Goal: Task Accomplishment & Management: Manage account settings

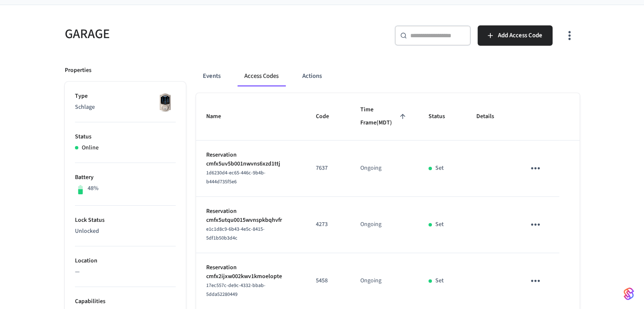
scroll to position [58, 0]
click at [534, 162] on icon "sticky table" at bounding box center [535, 168] width 13 height 13
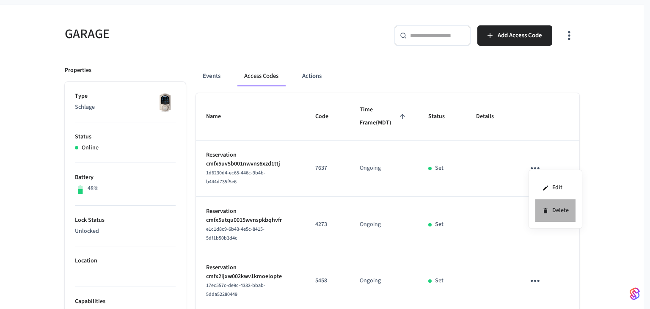
click at [547, 210] on icon at bounding box center [545, 210] width 4 height 5
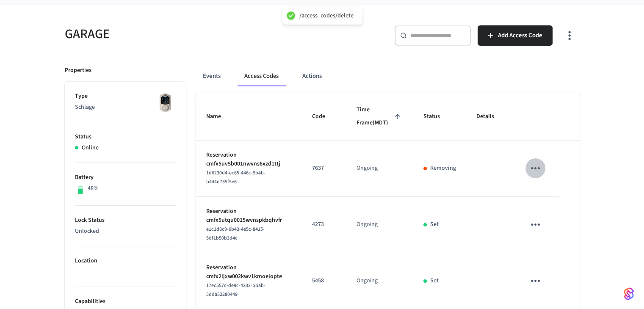
click at [534, 175] on icon "sticky table" at bounding box center [535, 168] width 13 height 13
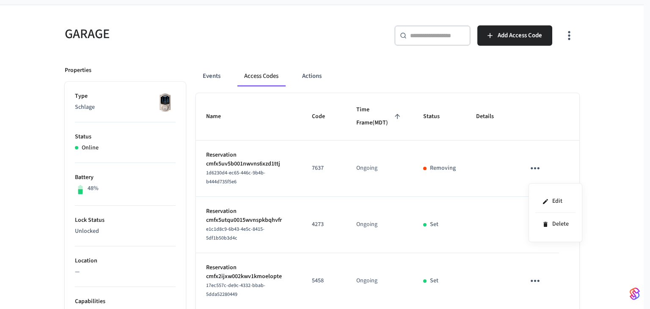
click at [512, 197] on div at bounding box center [325, 154] width 650 height 309
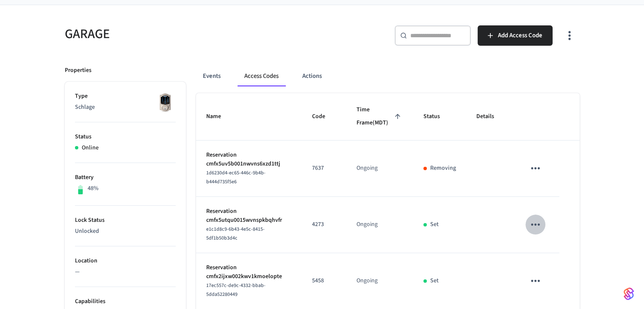
click at [535, 227] on icon "sticky table" at bounding box center [535, 224] width 13 height 13
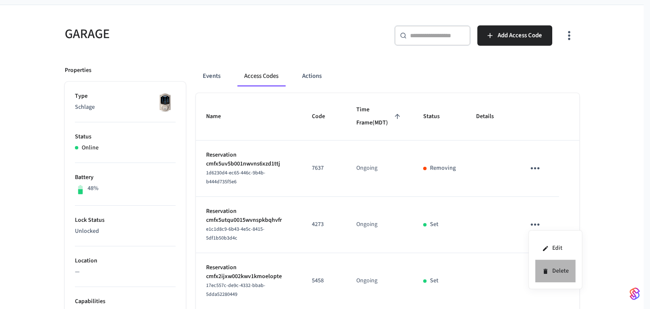
click at [549, 265] on li "Delete" at bounding box center [555, 271] width 40 height 22
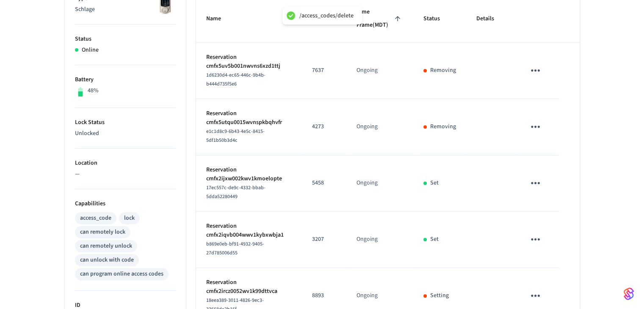
scroll to position [167, 0]
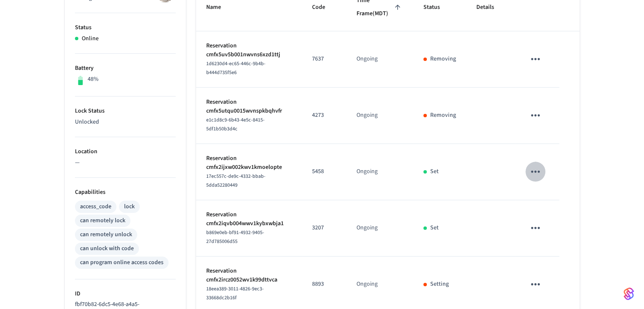
click at [538, 171] on icon "sticky table" at bounding box center [535, 172] width 9 height 2
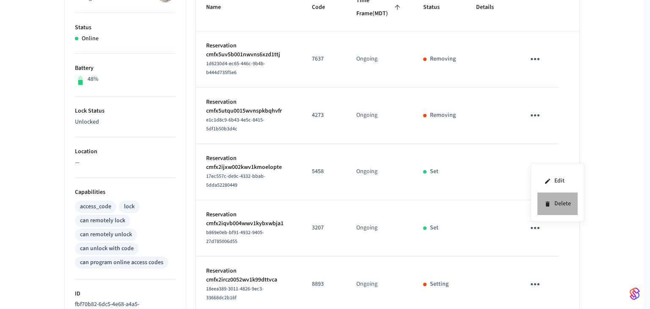
click at [550, 202] on icon at bounding box center [547, 204] width 7 height 7
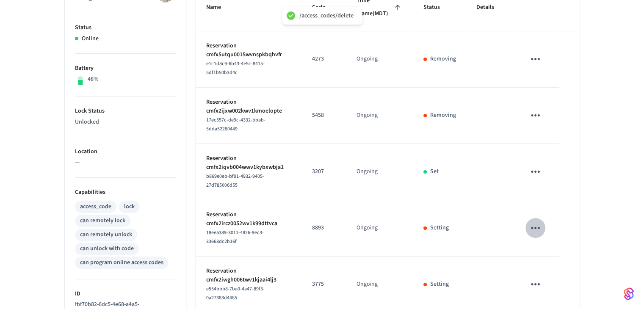
click at [536, 227] on icon "sticky table" at bounding box center [535, 228] width 9 height 2
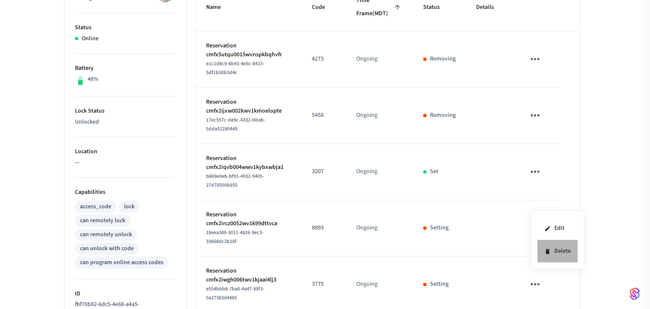
click at [555, 250] on li "Delete" at bounding box center [557, 251] width 40 height 22
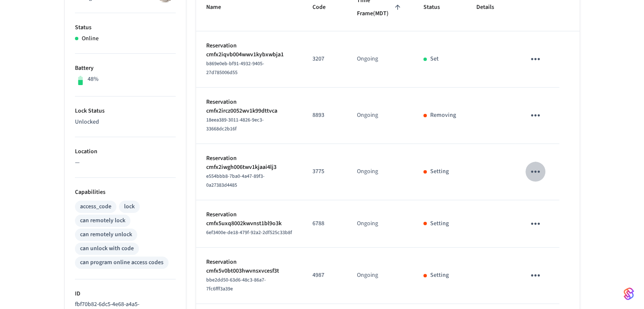
click at [538, 165] on icon "sticky table" at bounding box center [535, 171] width 13 height 13
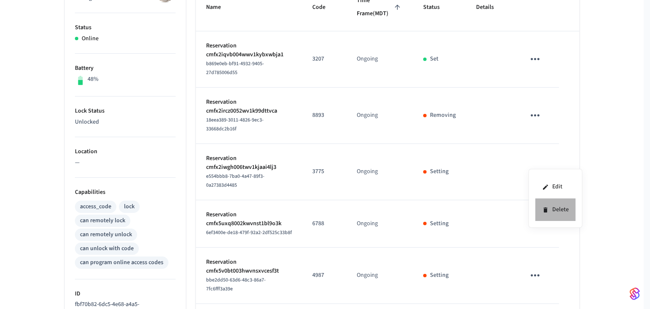
click at [553, 208] on li "Delete" at bounding box center [555, 209] width 40 height 22
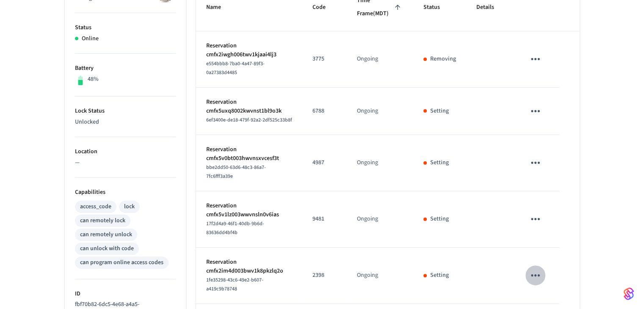
click at [534, 269] on icon "sticky table" at bounding box center [535, 275] width 13 height 13
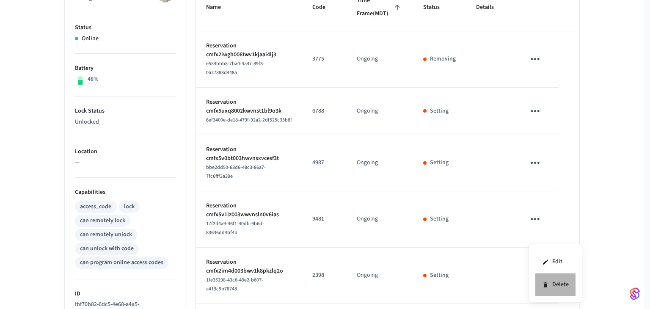
click at [554, 285] on li "Delete" at bounding box center [555, 284] width 40 height 22
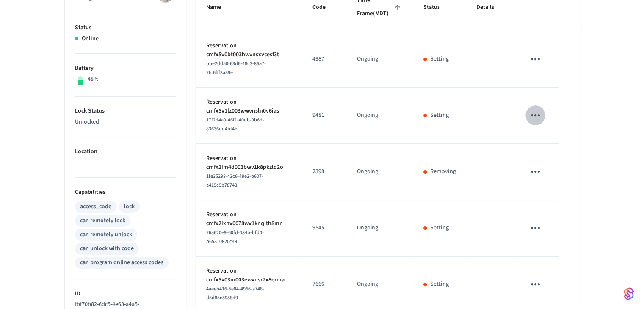
click at [529, 116] on icon "sticky table" at bounding box center [535, 115] width 13 height 13
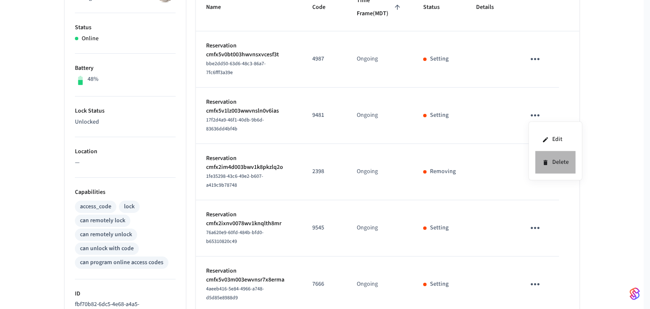
click at [546, 156] on li "Delete" at bounding box center [555, 162] width 40 height 22
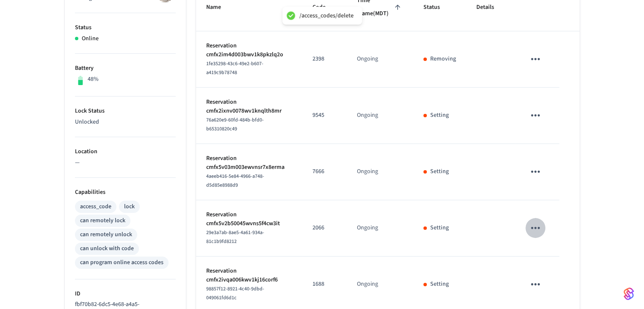
click at [534, 221] on icon "sticky table" at bounding box center [535, 227] width 13 height 13
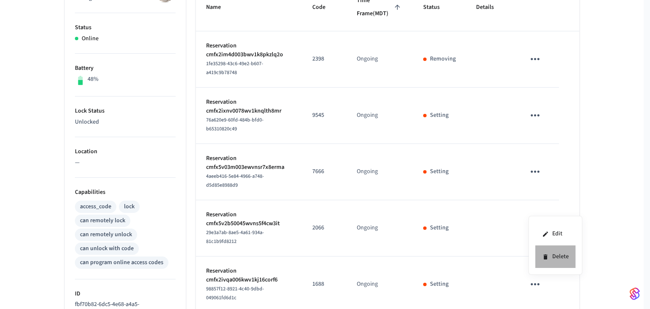
click at [551, 256] on li "Delete" at bounding box center [555, 256] width 40 height 22
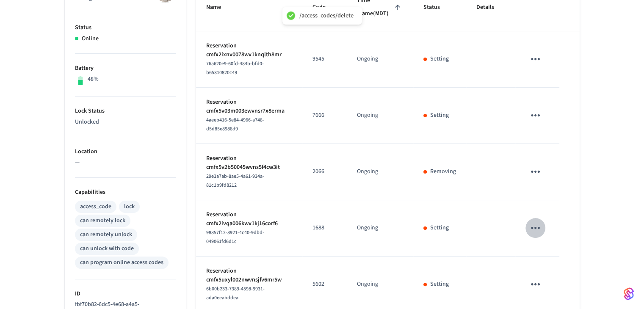
click at [532, 221] on icon "sticky table" at bounding box center [535, 227] width 13 height 13
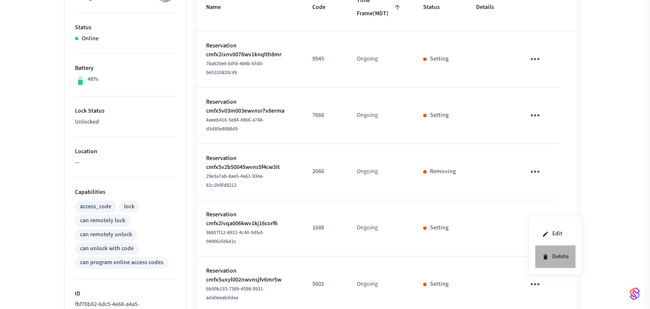
click at [553, 256] on li "Delete" at bounding box center [555, 256] width 40 height 22
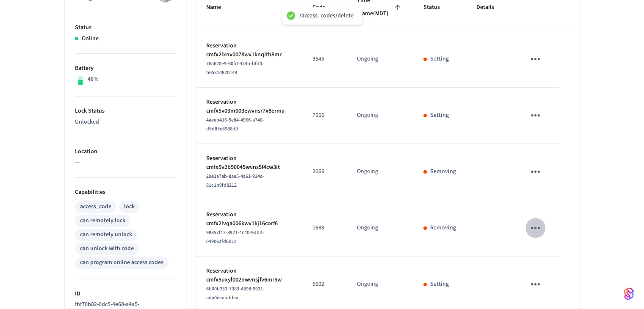
click at [535, 221] on icon "sticky table" at bounding box center [535, 227] width 13 height 13
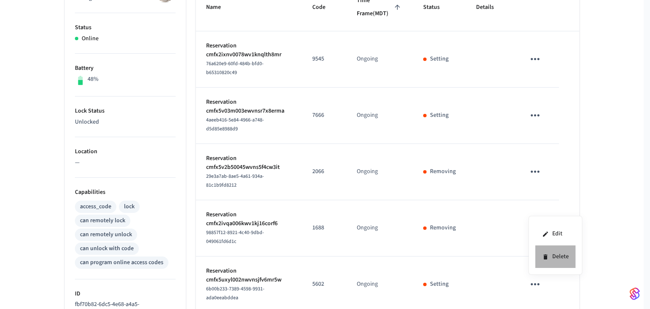
click at [552, 251] on li "Delete" at bounding box center [555, 256] width 40 height 22
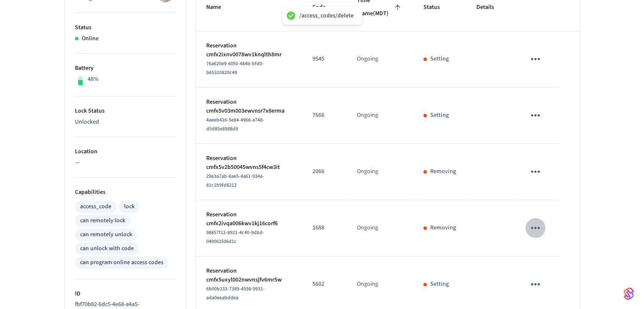
click at [539, 221] on icon "sticky table" at bounding box center [535, 227] width 13 height 13
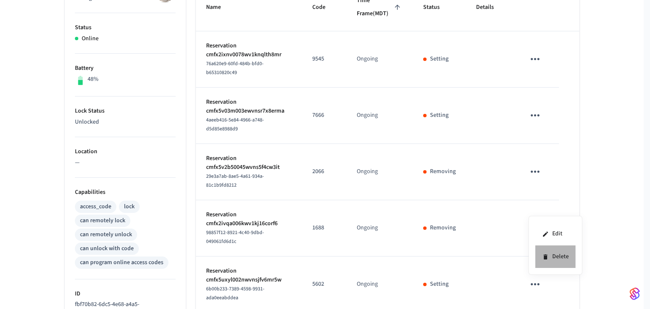
click at [559, 255] on li "Delete" at bounding box center [555, 256] width 40 height 22
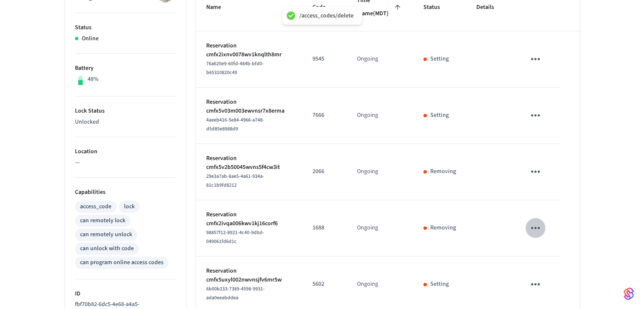
click at [537, 221] on icon "sticky table" at bounding box center [535, 227] width 13 height 13
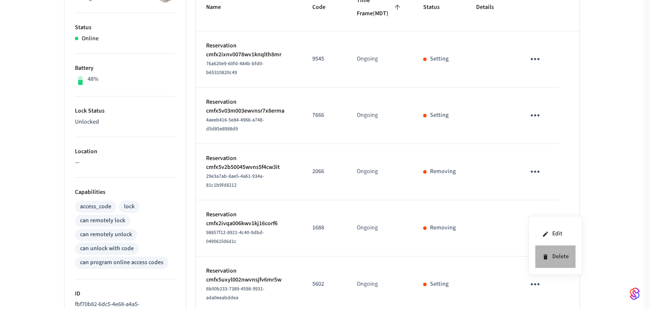
click at [548, 258] on li "Delete" at bounding box center [555, 256] width 40 height 22
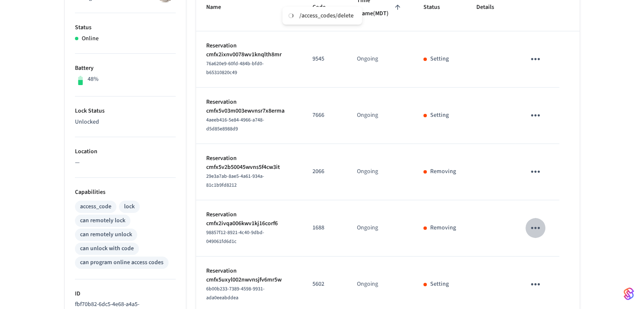
click at [532, 221] on icon "sticky table" at bounding box center [535, 227] width 13 height 13
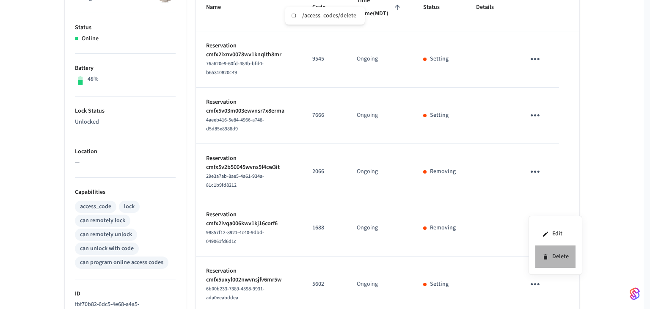
click at [550, 254] on li "Delete" at bounding box center [555, 256] width 40 height 22
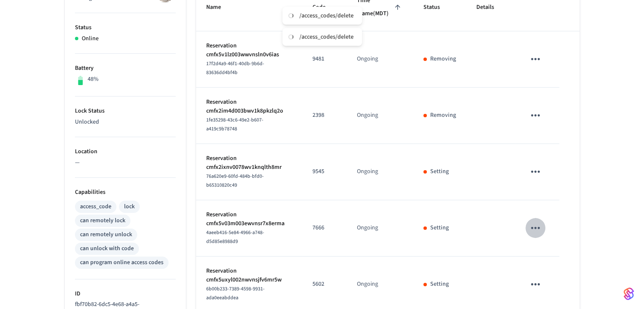
click at [542, 221] on icon "sticky table" at bounding box center [535, 227] width 13 height 13
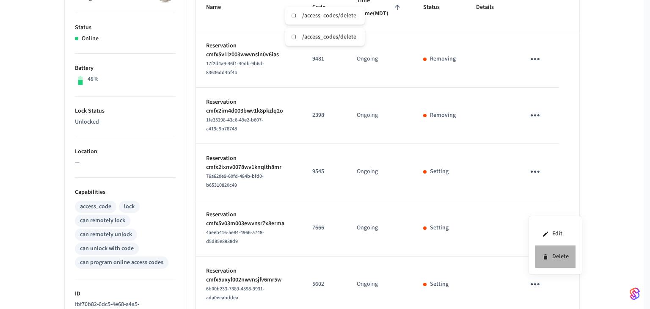
click at [562, 259] on li "Delete" at bounding box center [555, 256] width 40 height 22
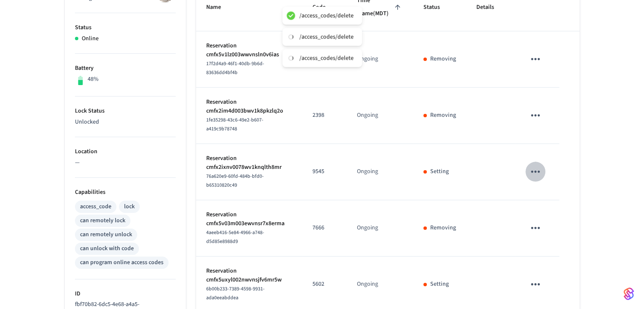
click at [540, 166] on icon "sticky table" at bounding box center [535, 171] width 13 height 13
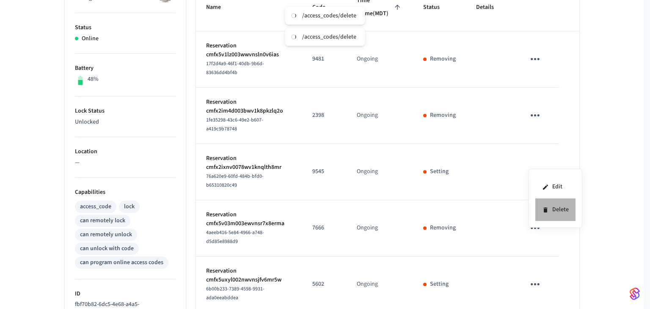
click at [559, 207] on li "Delete" at bounding box center [555, 209] width 40 height 22
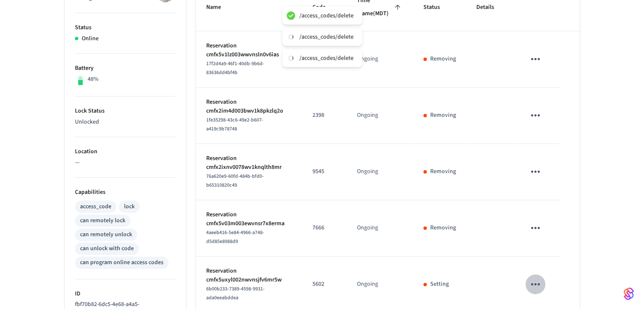
click at [542, 278] on icon "sticky table" at bounding box center [535, 284] width 13 height 13
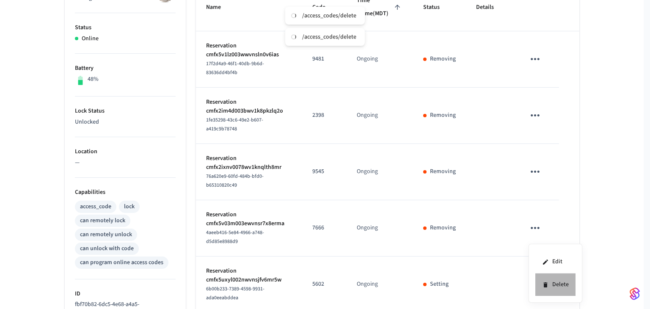
drag, startPoint x: 563, startPoint y: 294, endPoint x: 564, endPoint y: 288, distance: 5.8
click at [564, 288] on li "Delete" at bounding box center [555, 284] width 40 height 22
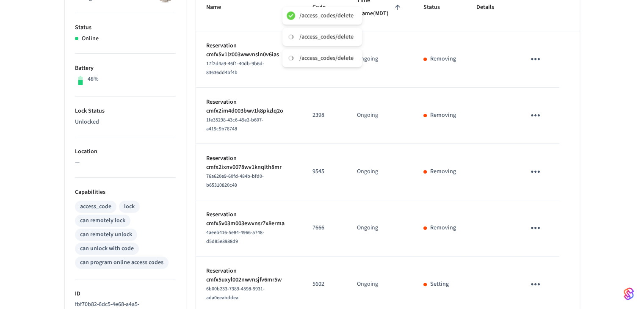
click at [564, 288] on body "/access_codes/delete /access_codes/delete /access_codes/delete Vineet's Sandbox…" at bounding box center [322, 234] width 644 height 802
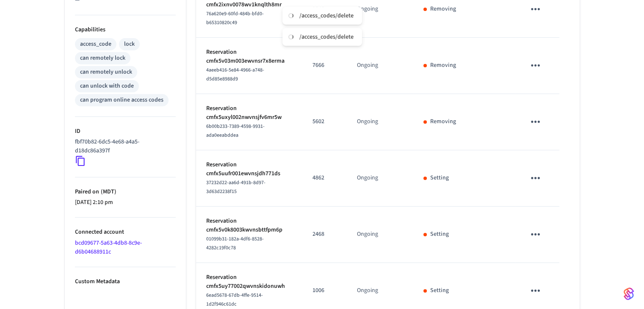
scroll to position [331, 0]
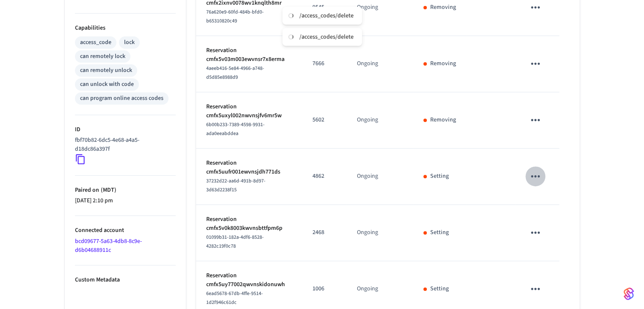
click at [540, 170] on icon "sticky table" at bounding box center [535, 176] width 13 height 13
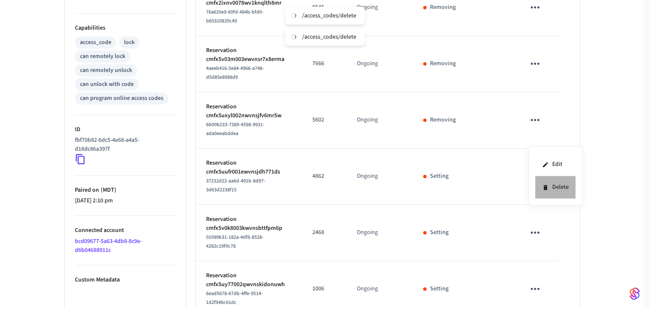
click at [545, 183] on li "Delete" at bounding box center [555, 187] width 40 height 22
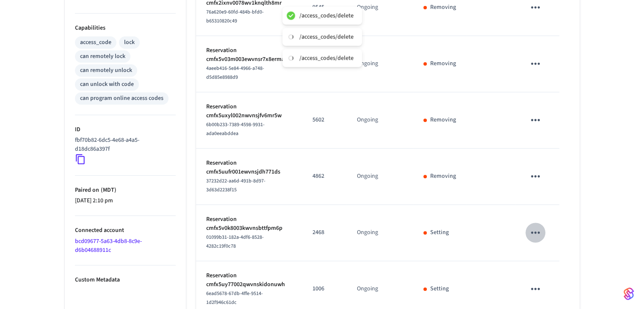
click at [536, 226] on icon "sticky table" at bounding box center [535, 232] width 13 height 13
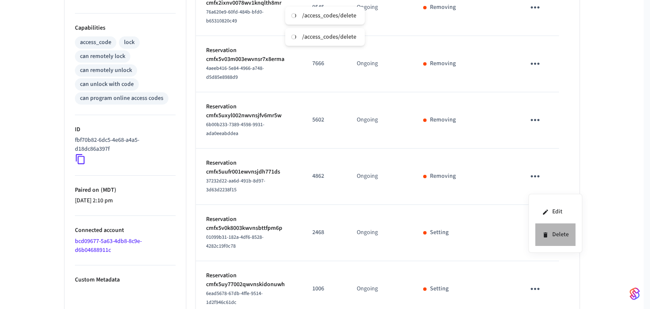
click at [554, 229] on li "Delete" at bounding box center [555, 234] width 40 height 22
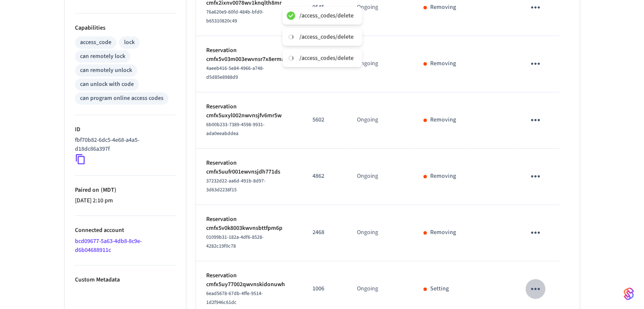
click at [532, 282] on icon "sticky table" at bounding box center [535, 288] width 13 height 13
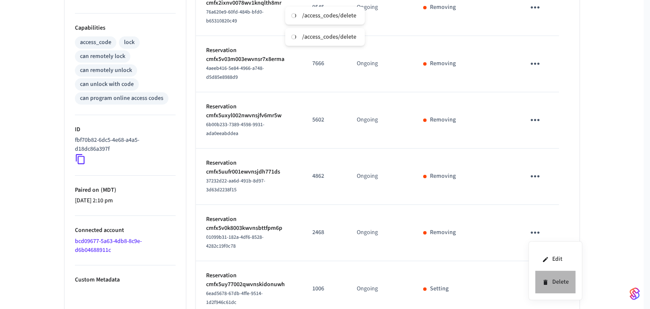
click at [553, 279] on li "Delete" at bounding box center [555, 282] width 40 height 22
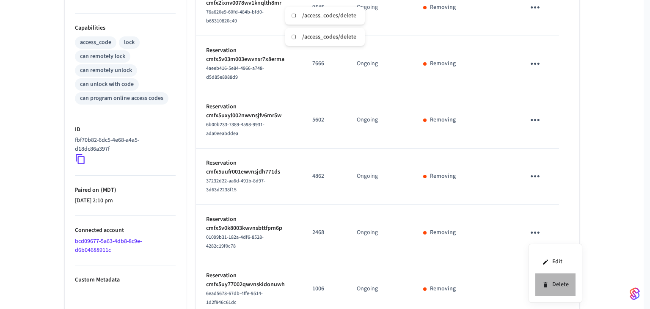
click at [548, 285] on li "Delete" at bounding box center [555, 284] width 40 height 22
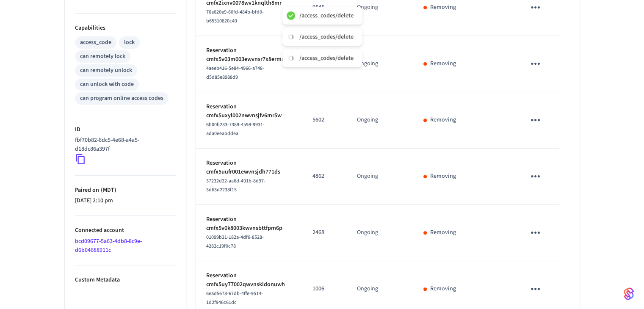
scroll to position [416, 0]
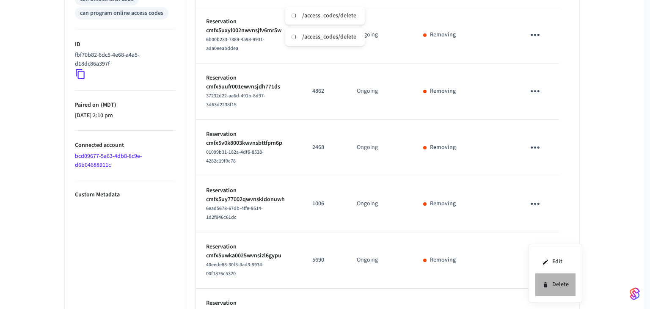
click at [548, 286] on li "Delete" at bounding box center [555, 284] width 40 height 22
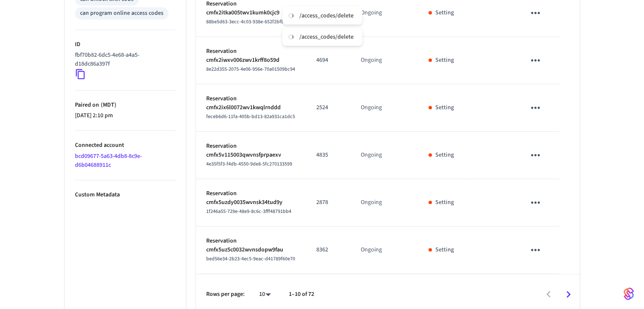
scroll to position [403, 0]
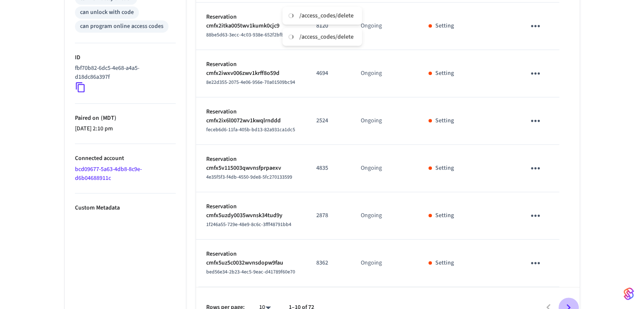
click at [566, 301] on icon "Go to next page" at bounding box center [568, 307] width 13 height 13
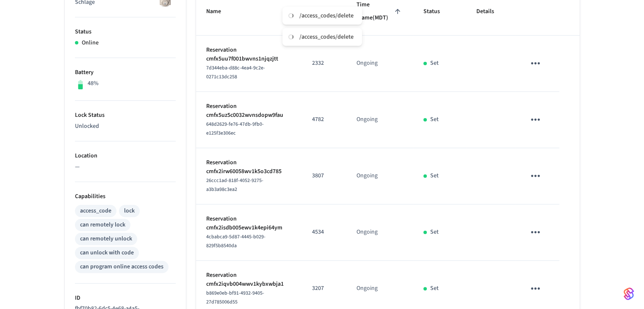
scroll to position [158, 0]
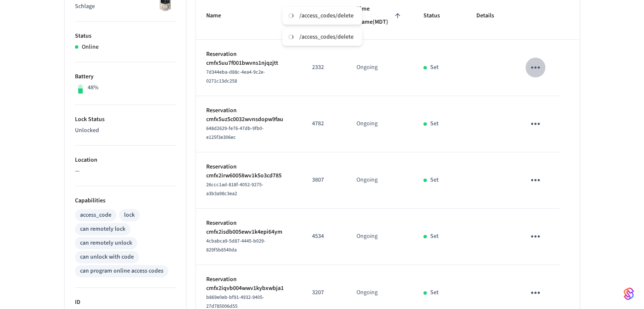
click at [532, 74] on icon "sticky table" at bounding box center [535, 67] width 13 height 13
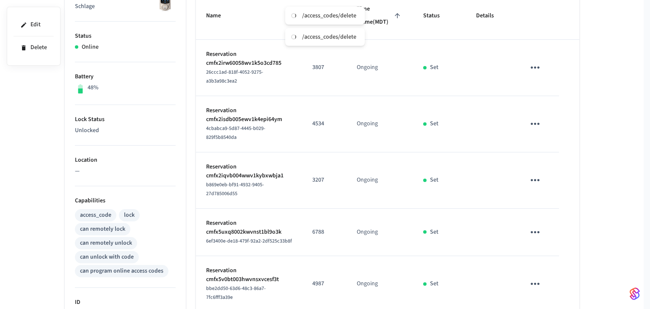
click at [533, 73] on div at bounding box center [325, 154] width 650 height 309
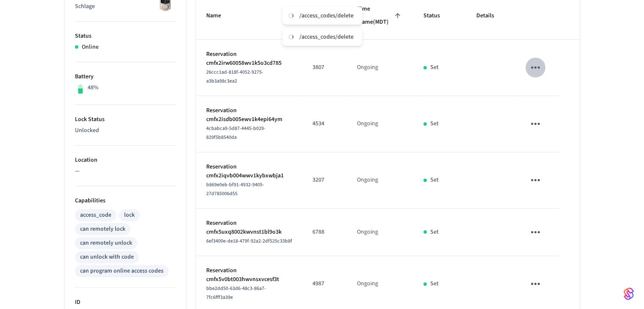
click at [534, 73] on icon "sticky table" at bounding box center [535, 67] width 13 height 13
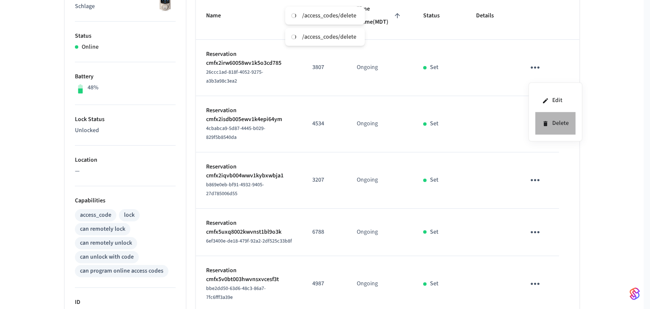
click at [552, 123] on li "Delete" at bounding box center [555, 123] width 40 height 22
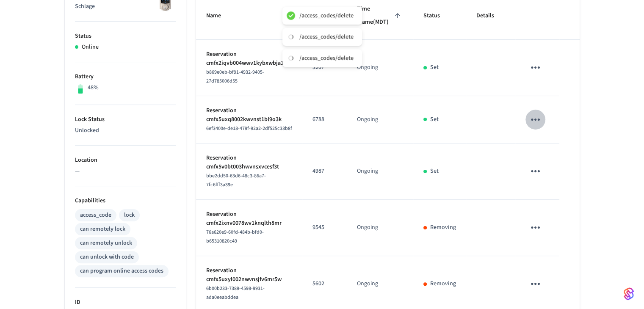
click at [537, 121] on icon "sticky table" at bounding box center [535, 119] width 9 height 2
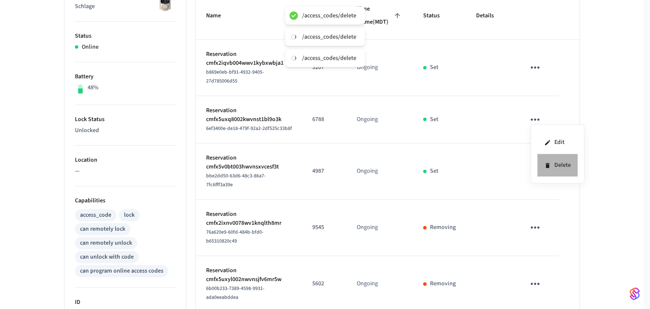
click at [557, 162] on li "Delete" at bounding box center [557, 165] width 40 height 22
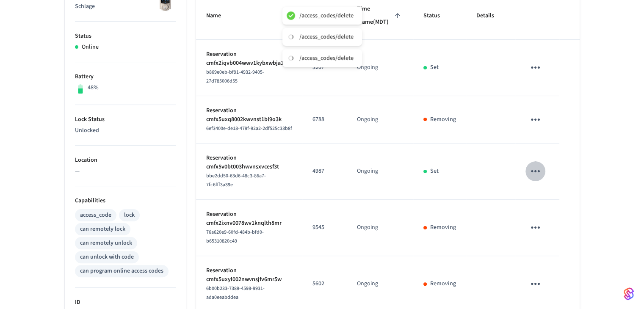
click at [532, 166] on icon "sticky table" at bounding box center [535, 171] width 13 height 13
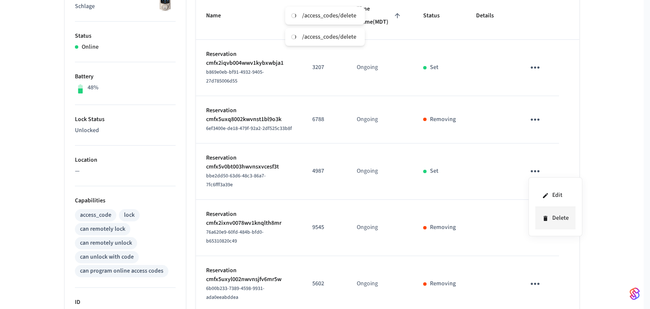
click at [550, 217] on li "Delete" at bounding box center [555, 218] width 40 height 22
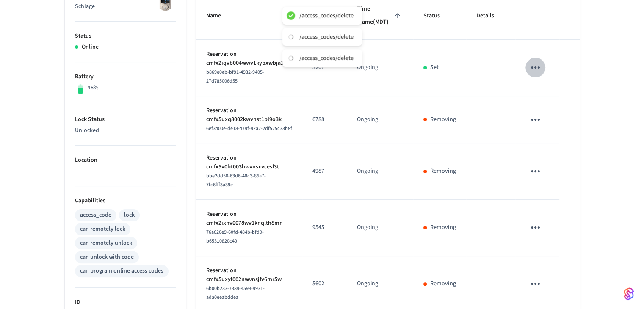
click at [540, 73] on icon "sticky table" at bounding box center [535, 67] width 13 height 13
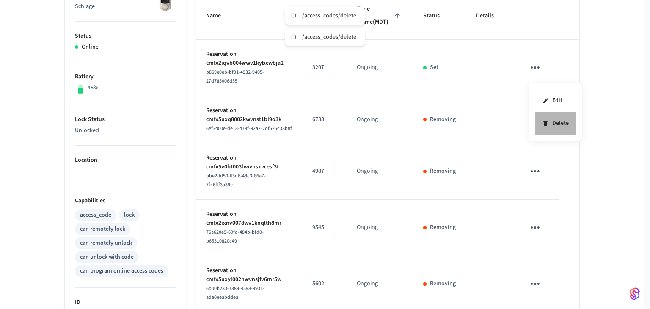
click at [563, 118] on li "Delete" at bounding box center [555, 123] width 40 height 22
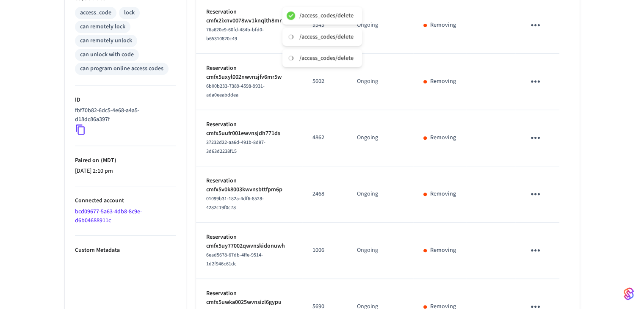
scroll to position [416, 0]
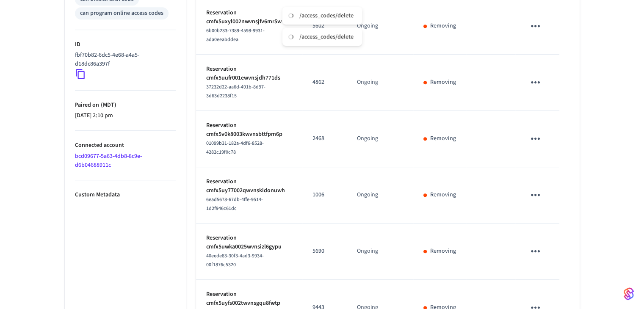
click at [543, 297] on button "sticky table" at bounding box center [535, 307] width 20 height 20
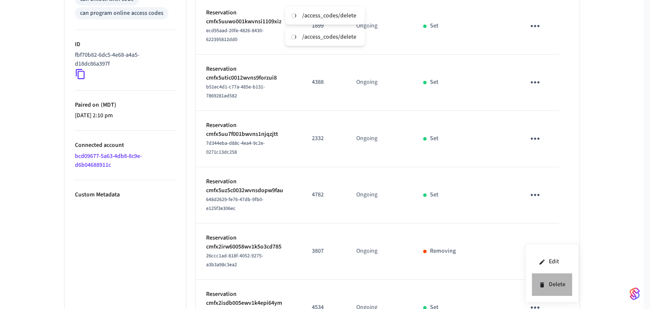
click at [548, 283] on li "Delete" at bounding box center [552, 284] width 40 height 22
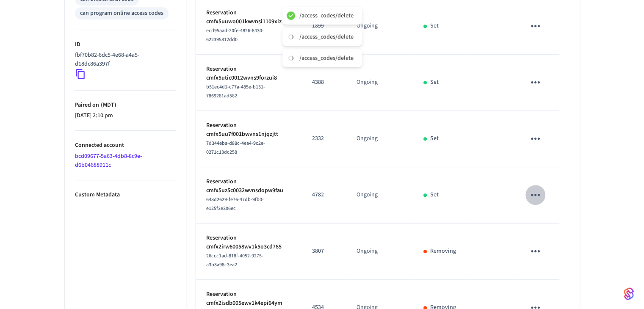
click at [539, 188] on icon "sticky table" at bounding box center [535, 194] width 13 height 13
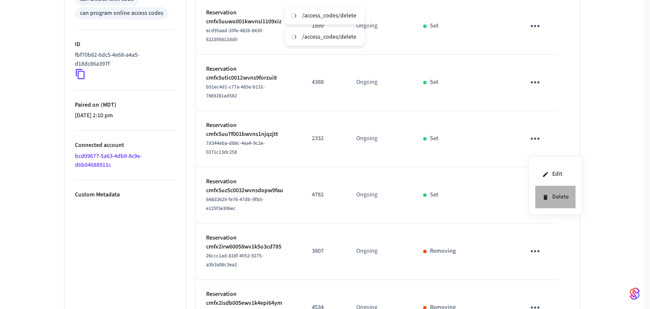
click at [551, 191] on li "Delete" at bounding box center [555, 197] width 40 height 22
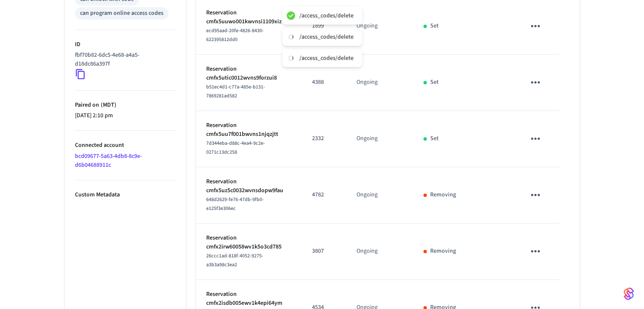
click at [541, 132] on icon "sticky table" at bounding box center [535, 138] width 13 height 13
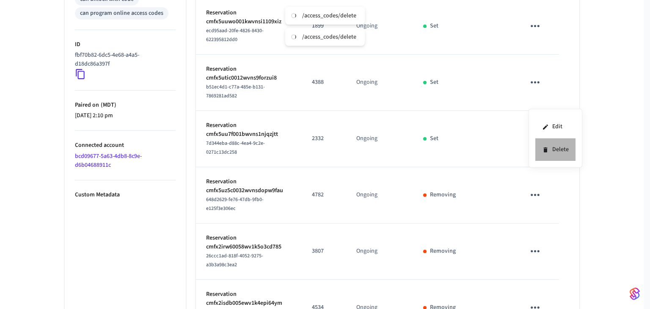
click at [553, 146] on li "Delete" at bounding box center [555, 149] width 40 height 22
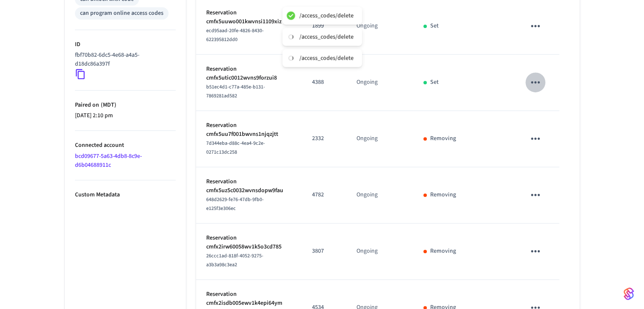
click at [532, 81] on icon "sticky table" at bounding box center [535, 82] width 9 height 2
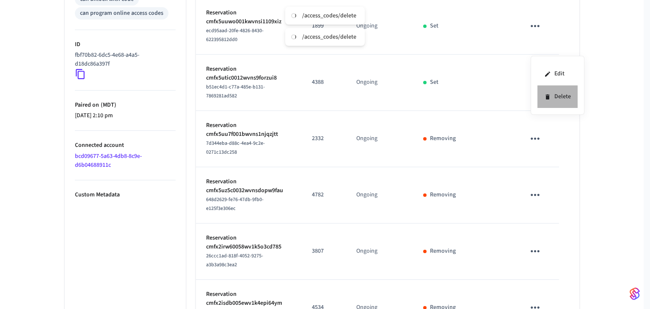
click at [547, 94] on icon at bounding box center [547, 97] width 7 height 7
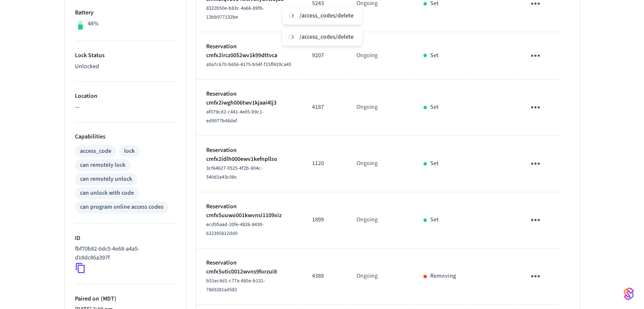
scroll to position [220, 0]
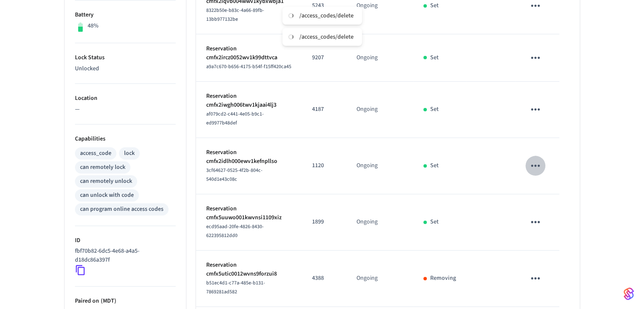
click at [539, 159] on icon "sticky table" at bounding box center [535, 165] width 13 height 13
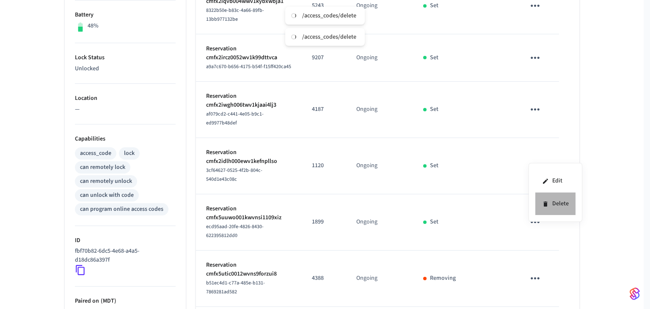
click at [559, 200] on li "Delete" at bounding box center [555, 204] width 40 height 22
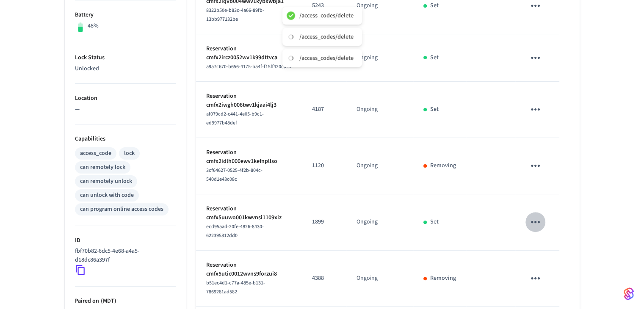
click at [535, 221] on icon "sticky table" at bounding box center [535, 222] width 9 height 2
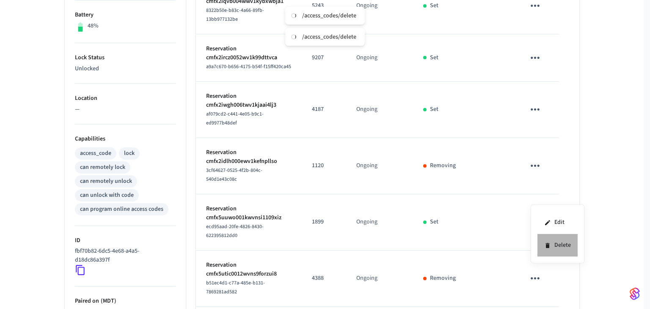
click at [555, 244] on li "Delete" at bounding box center [557, 245] width 40 height 22
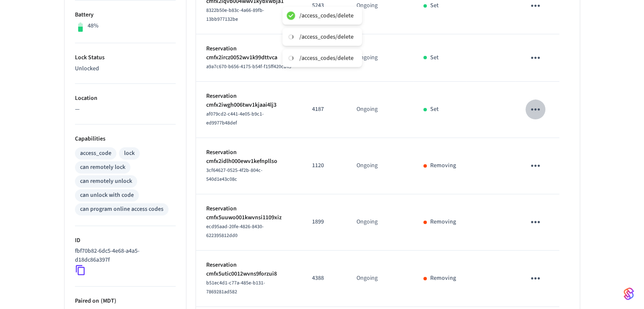
click at [534, 107] on icon "sticky table" at bounding box center [535, 109] width 13 height 13
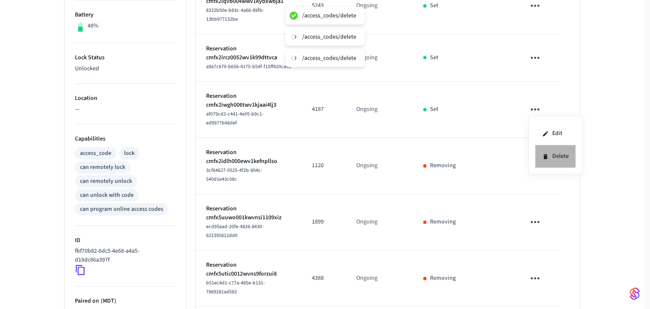
click at [558, 153] on li "Delete" at bounding box center [555, 156] width 40 height 22
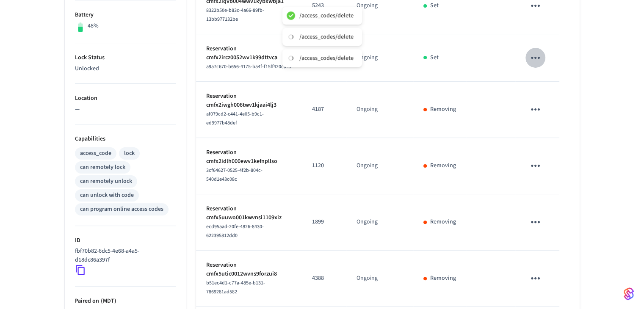
click at [530, 64] on icon "sticky table" at bounding box center [535, 57] width 13 height 13
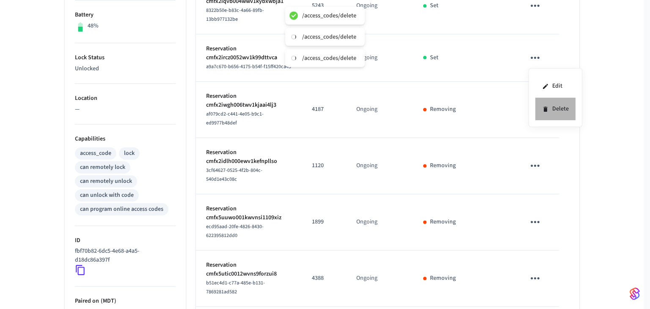
click at [557, 109] on li "Delete" at bounding box center [555, 109] width 40 height 22
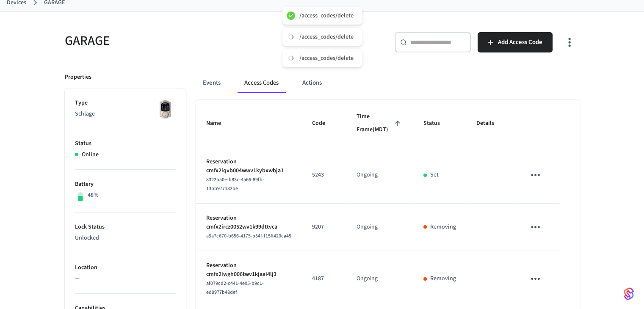
scroll to position [48, 0]
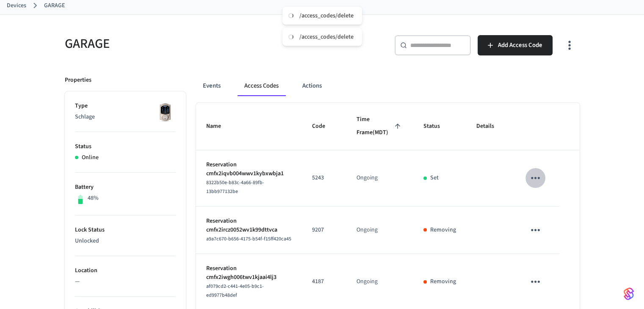
click at [543, 184] on button "sticky table" at bounding box center [535, 178] width 20 height 20
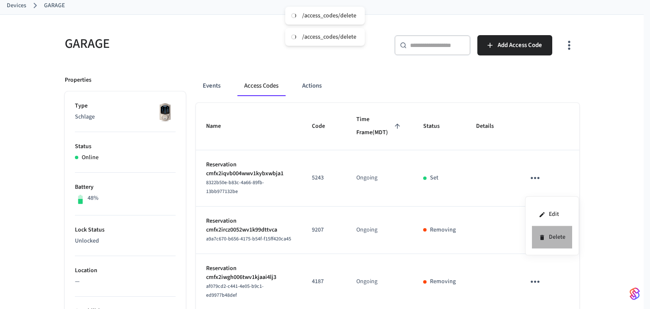
click at [563, 234] on li "Delete" at bounding box center [552, 237] width 40 height 22
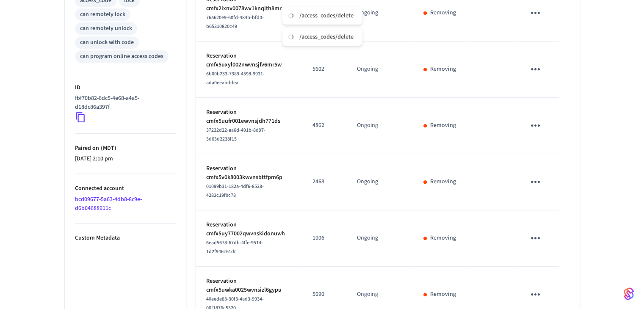
scroll to position [416, 0]
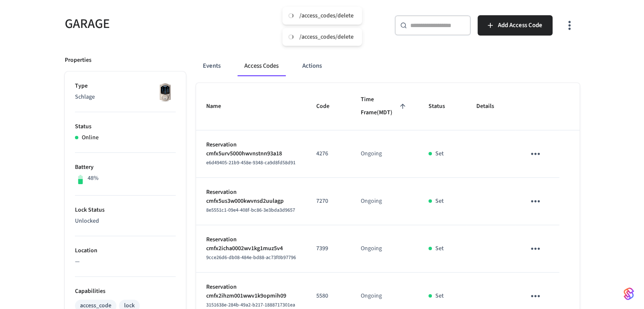
scroll to position [68, 0]
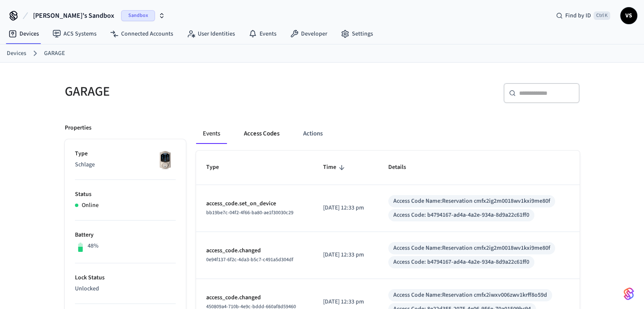
click at [257, 140] on button "Access Codes" at bounding box center [261, 134] width 49 height 20
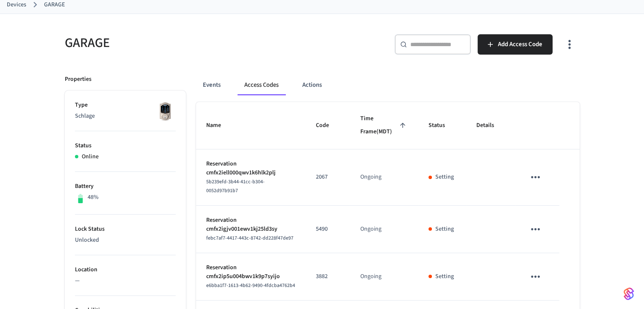
scroll to position [55, 0]
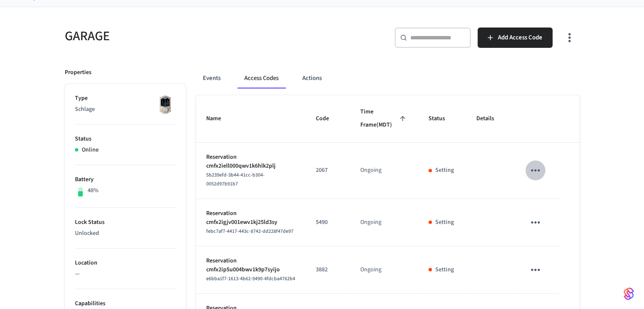
click at [533, 169] on icon "sticky table" at bounding box center [535, 170] width 9 height 2
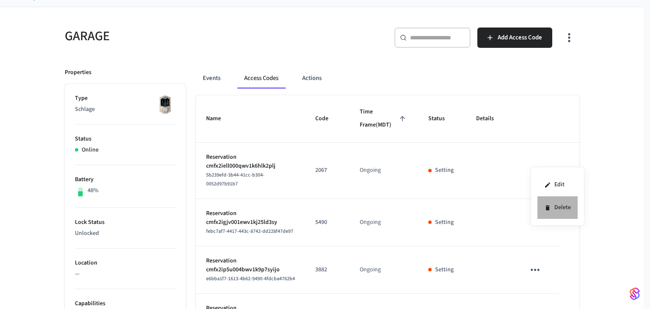
click at [552, 206] on li "Delete" at bounding box center [557, 207] width 40 height 22
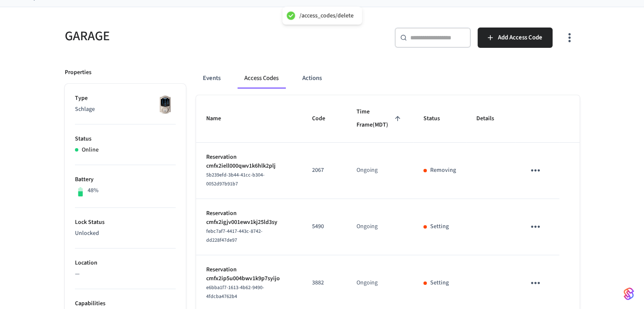
click at [545, 225] on td "sticky table" at bounding box center [537, 227] width 44 height 56
click at [536, 225] on icon "sticky table" at bounding box center [535, 226] width 13 height 13
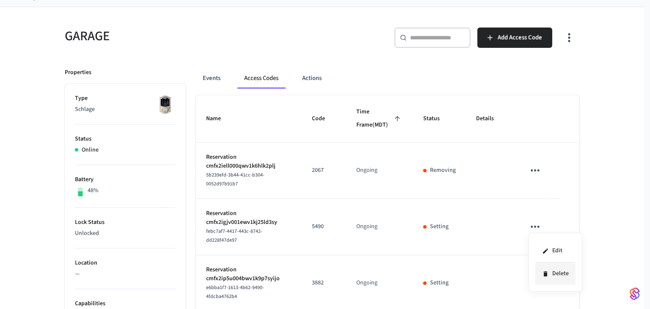
click at [557, 275] on li "Delete" at bounding box center [555, 273] width 40 height 22
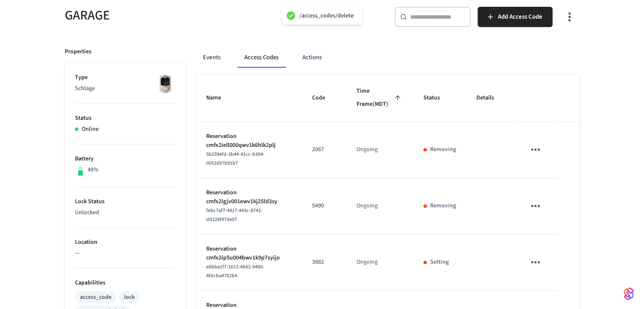
scroll to position [99, 0]
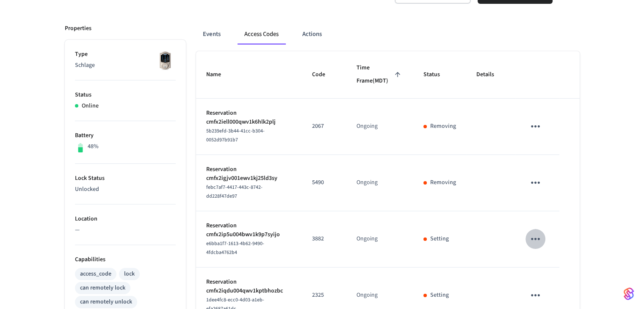
click at [538, 232] on icon "sticky table" at bounding box center [535, 238] width 13 height 13
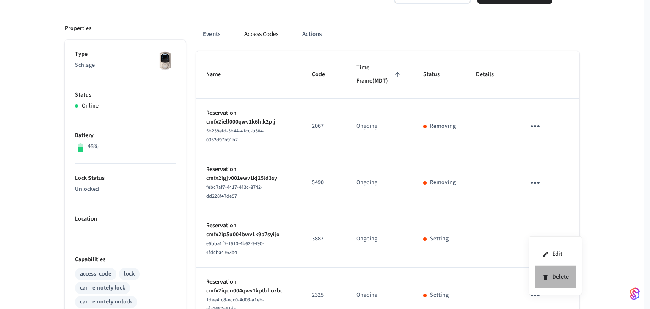
click at [556, 275] on li "Delete" at bounding box center [555, 277] width 40 height 22
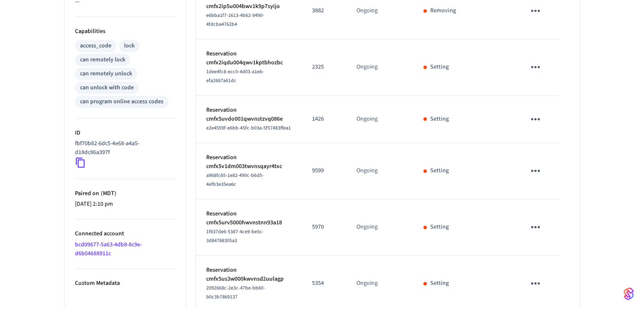
scroll to position [328, 0]
click at [530, 60] on icon "sticky table" at bounding box center [535, 66] width 13 height 13
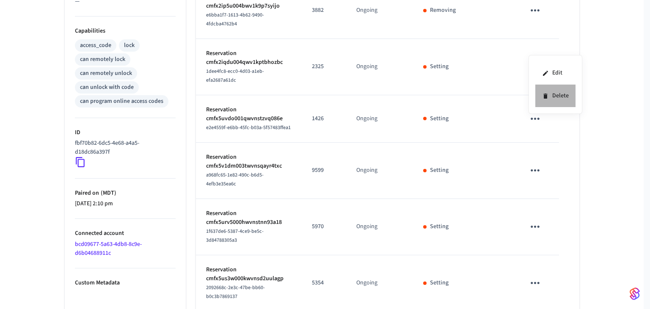
click at [553, 94] on li "Delete" at bounding box center [555, 96] width 40 height 22
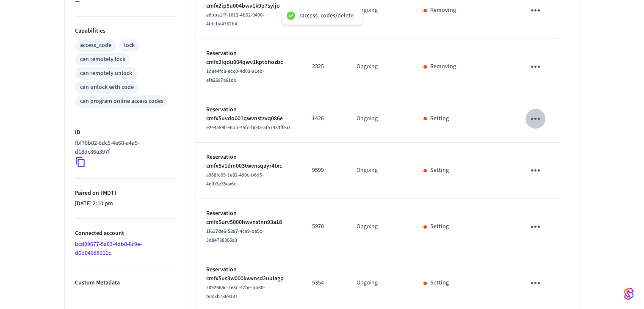
click at [531, 112] on icon "sticky table" at bounding box center [535, 118] width 13 height 13
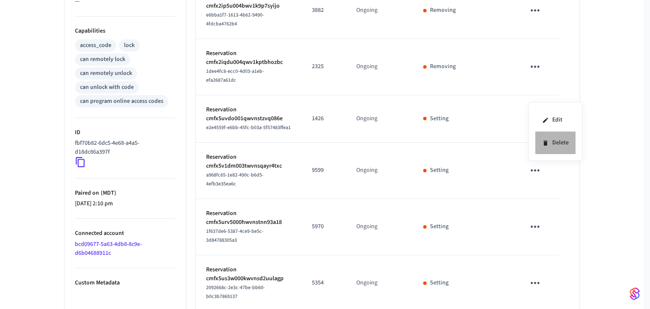
click at [567, 142] on li "Delete" at bounding box center [555, 143] width 40 height 22
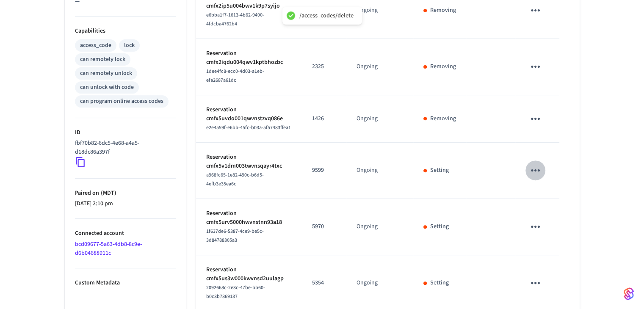
click at [535, 164] on icon "sticky table" at bounding box center [535, 170] width 13 height 13
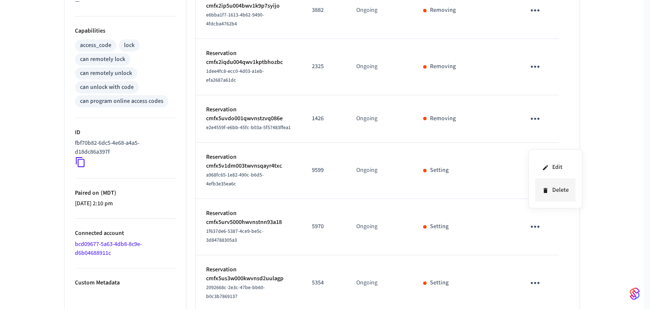
click at [560, 192] on li "Delete" at bounding box center [555, 190] width 40 height 22
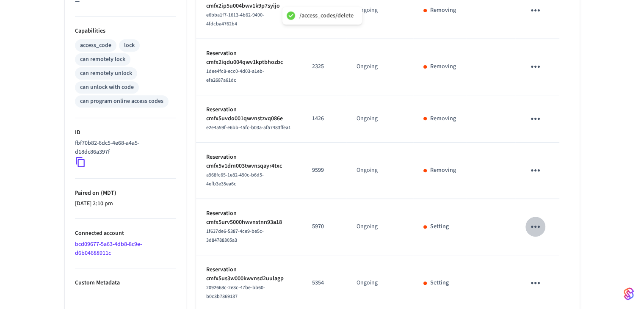
click at [534, 226] on icon "sticky table" at bounding box center [535, 227] width 9 height 2
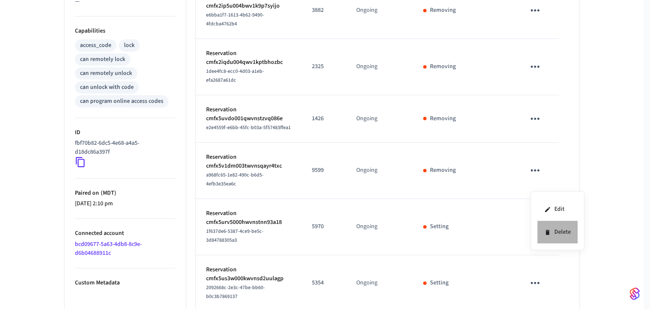
click at [570, 232] on li "Delete" at bounding box center [557, 232] width 40 height 22
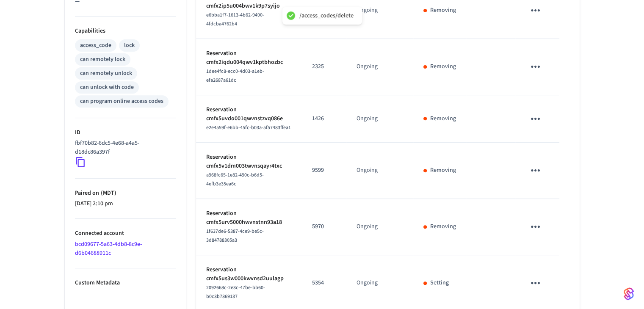
click at [530, 276] on icon "sticky table" at bounding box center [535, 282] width 13 height 13
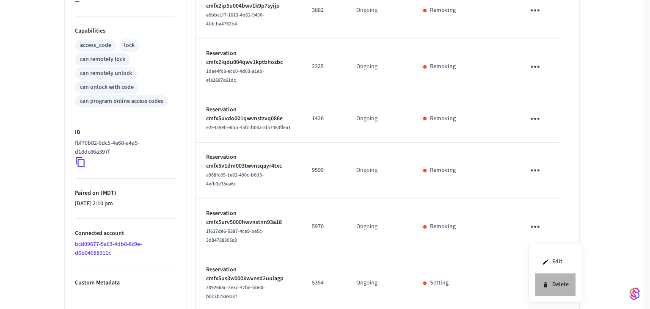
click at [562, 281] on li "Delete" at bounding box center [555, 284] width 40 height 22
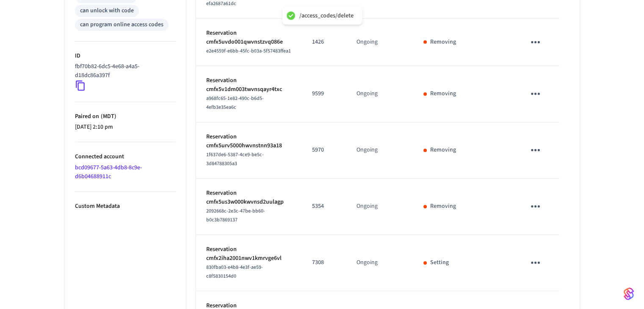
scroll to position [416, 0]
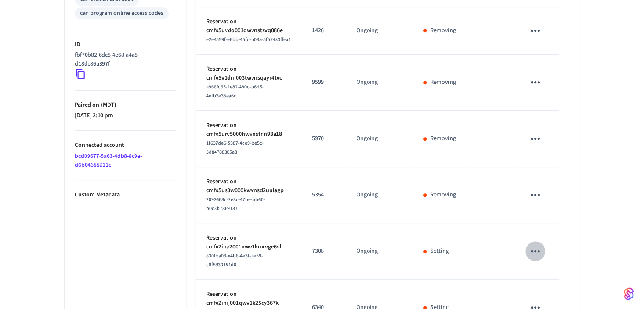
click at [529, 245] on icon "sticky table" at bounding box center [535, 251] width 13 height 13
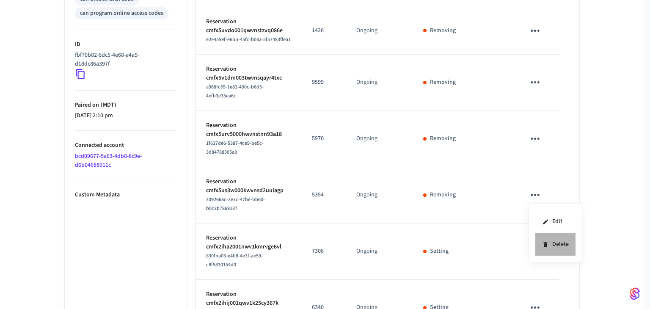
click at [553, 247] on li "Delete" at bounding box center [555, 244] width 40 height 22
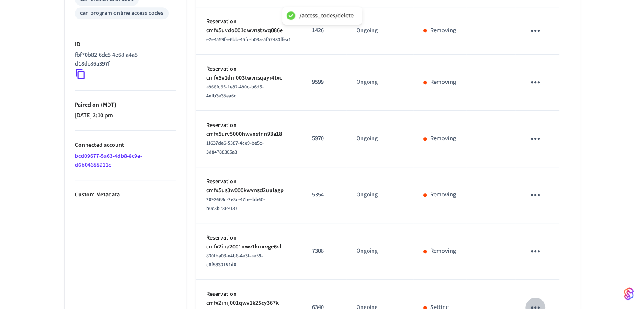
click at [531, 301] on icon "sticky table" at bounding box center [535, 307] width 13 height 13
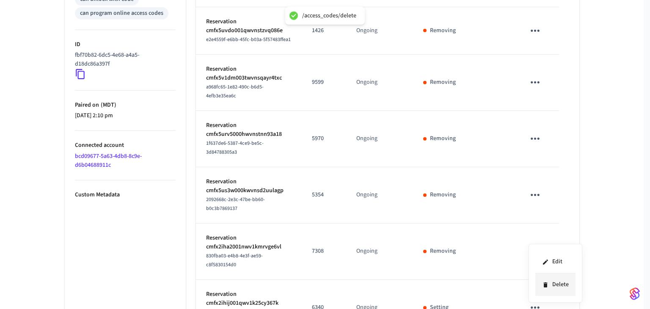
click at [562, 283] on li "Delete" at bounding box center [555, 284] width 40 height 22
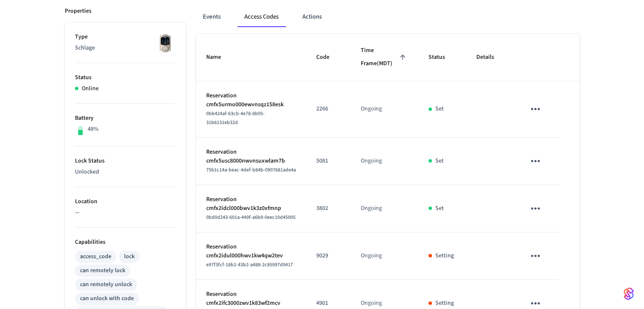
scroll to position [98, 0]
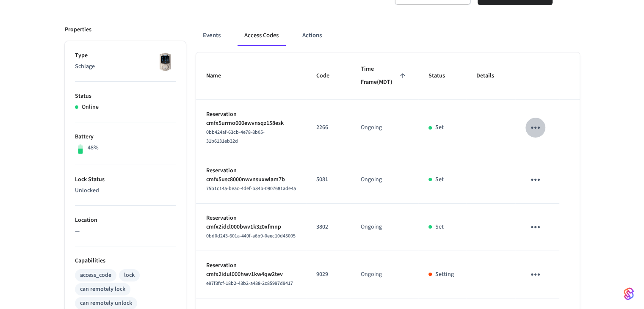
click at [540, 122] on icon "sticky table" at bounding box center [535, 127] width 13 height 13
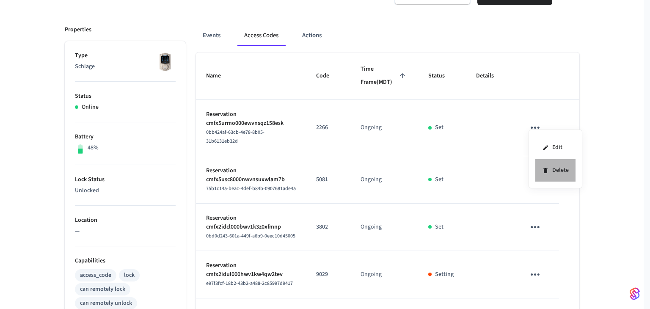
click at [553, 171] on li "Delete" at bounding box center [555, 170] width 40 height 22
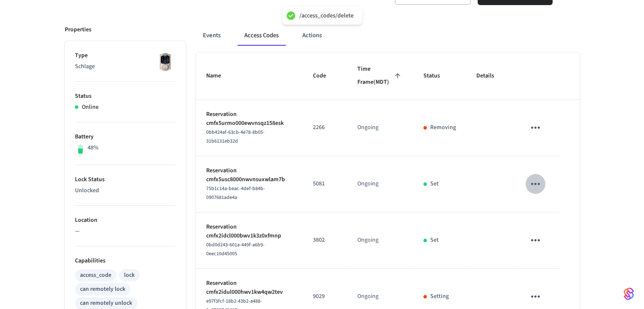
click at [537, 177] on icon "sticky table" at bounding box center [535, 183] width 13 height 13
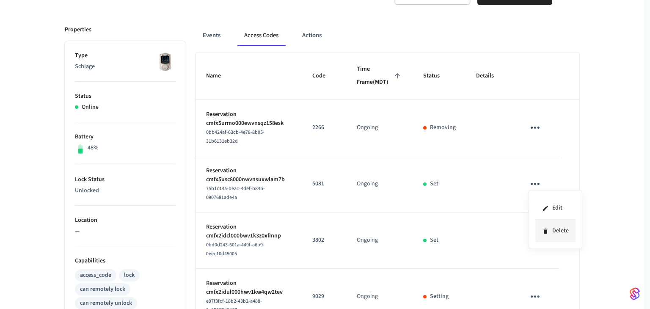
click at [557, 228] on li "Delete" at bounding box center [555, 231] width 40 height 22
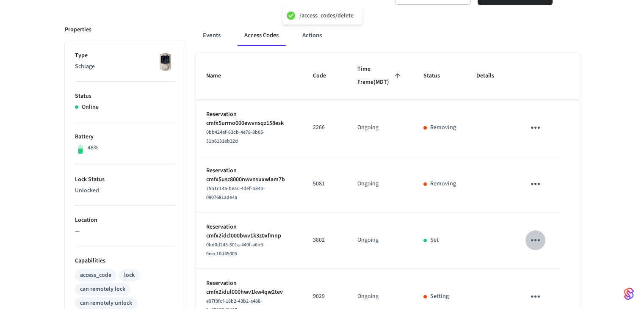
click at [532, 234] on icon "sticky table" at bounding box center [535, 240] width 13 height 13
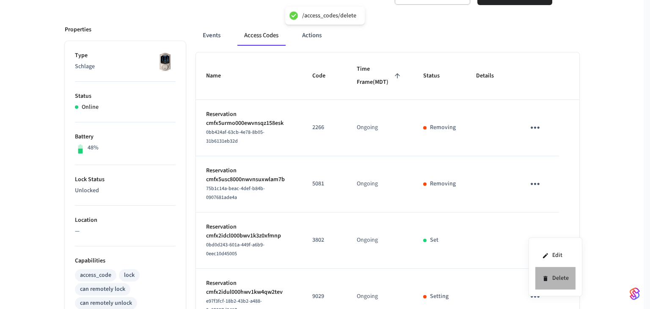
click at [561, 280] on li "Delete" at bounding box center [555, 278] width 40 height 22
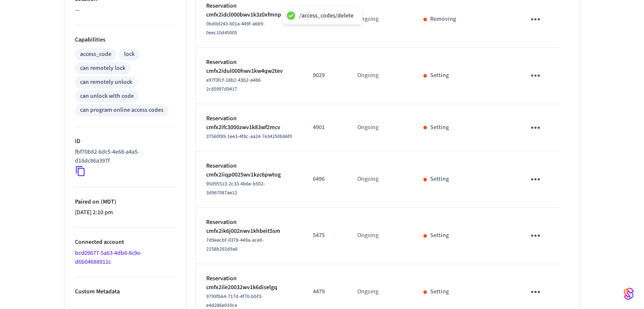
scroll to position [325, 0]
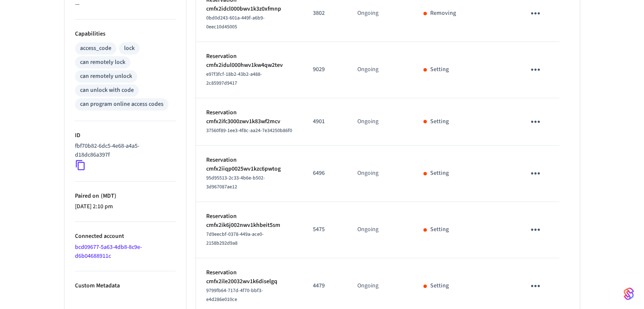
click at [535, 63] on icon "sticky table" at bounding box center [535, 69] width 13 height 13
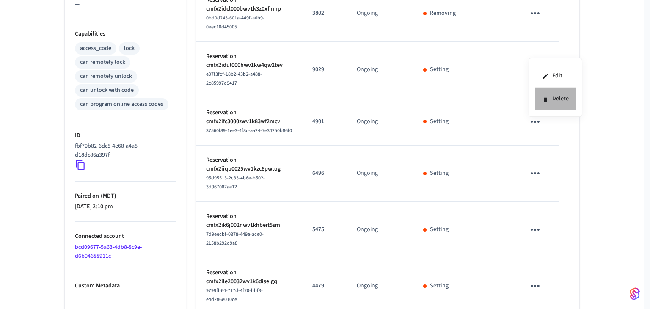
click at [551, 97] on li "Delete" at bounding box center [555, 99] width 40 height 22
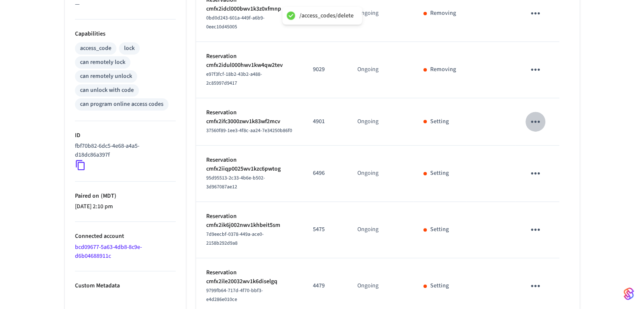
click at [532, 115] on icon "sticky table" at bounding box center [535, 121] width 13 height 13
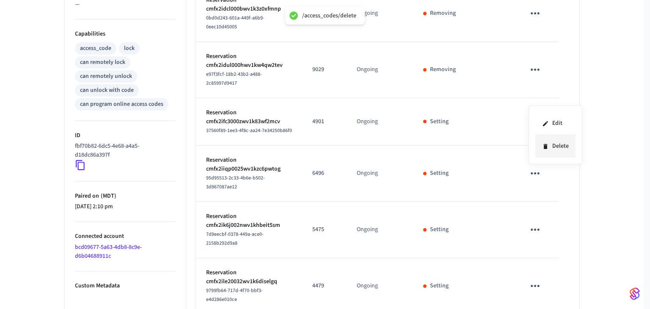
click at [559, 142] on li "Delete" at bounding box center [555, 146] width 40 height 22
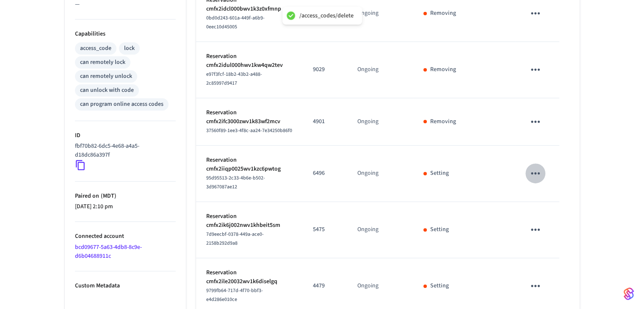
click at [540, 167] on icon "sticky table" at bounding box center [535, 173] width 13 height 13
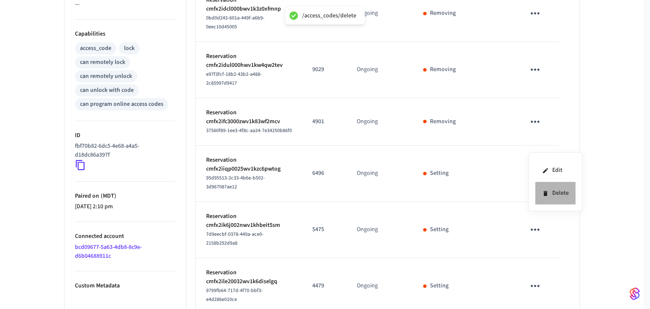
click at [568, 190] on li "Delete" at bounding box center [555, 193] width 40 height 22
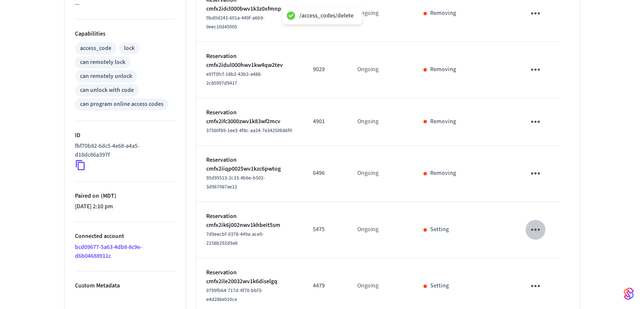
click at [537, 223] on icon "sticky table" at bounding box center [535, 229] width 13 height 13
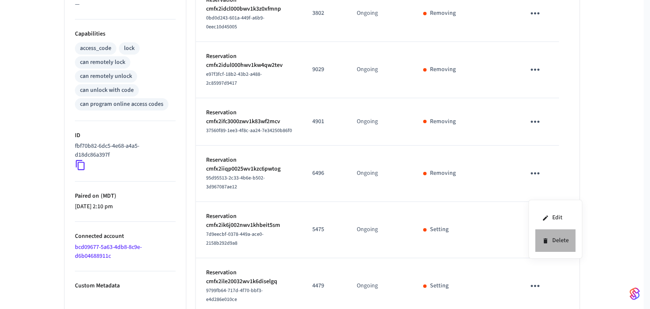
click at [561, 241] on li "Delete" at bounding box center [555, 240] width 40 height 22
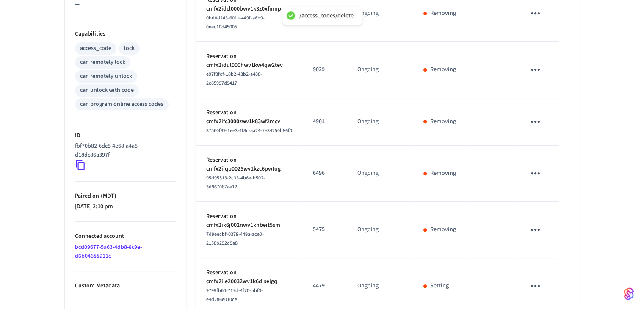
click at [532, 279] on icon "sticky table" at bounding box center [535, 285] width 13 height 13
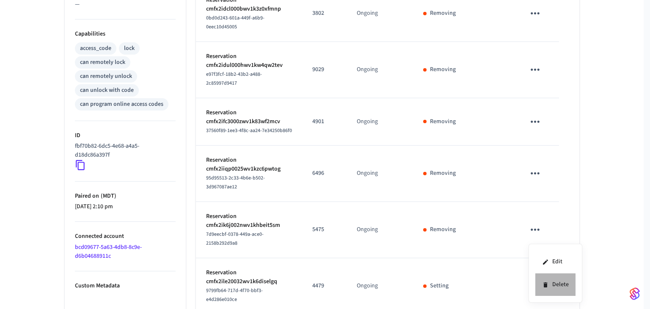
click at [564, 282] on li "Delete" at bounding box center [555, 284] width 40 height 22
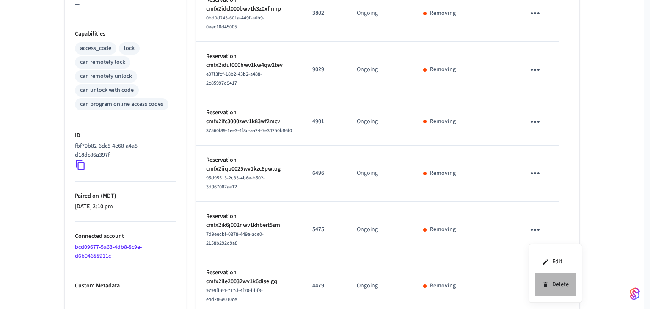
click at [562, 285] on li "Delete" at bounding box center [555, 284] width 40 height 22
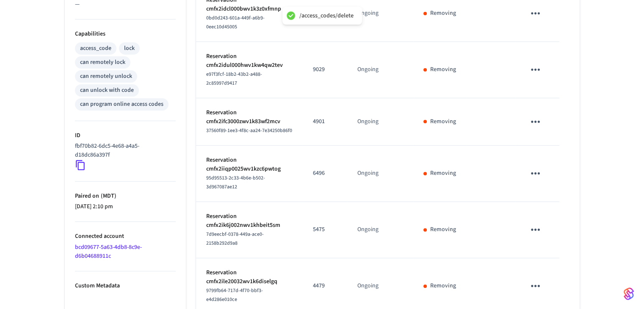
scroll to position [416, 0]
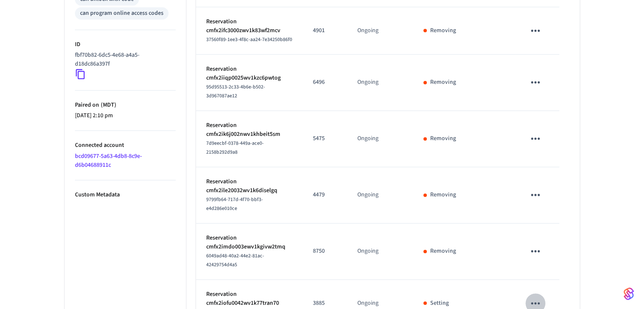
click at [535, 297] on icon "sticky table" at bounding box center [535, 303] width 13 height 13
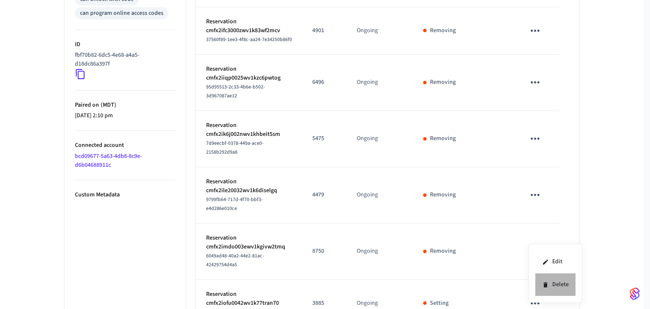
click at [556, 281] on li "Delete" at bounding box center [555, 284] width 40 height 22
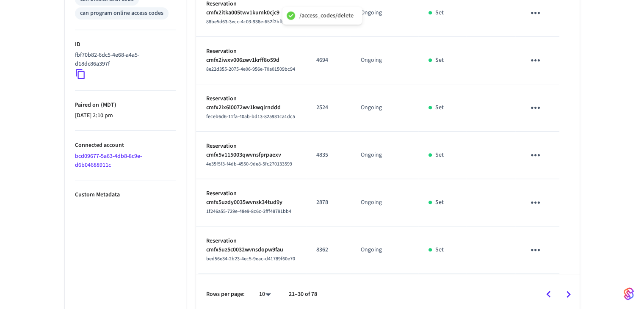
scroll to position [403, 0]
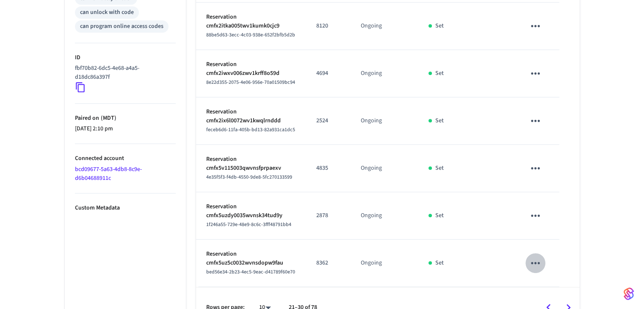
click at [530, 256] on icon "sticky table" at bounding box center [535, 262] width 13 height 13
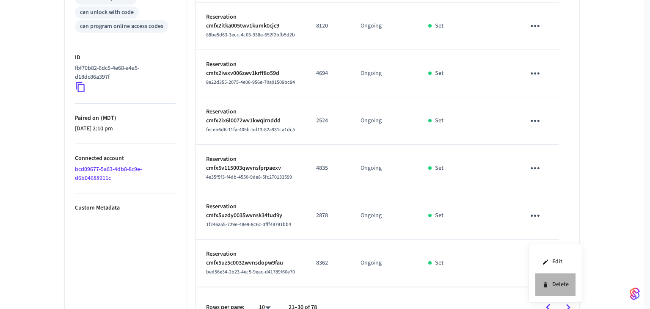
click at [554, 281] on li "Delete" at bounding box center [555, 284] width 40 height 22
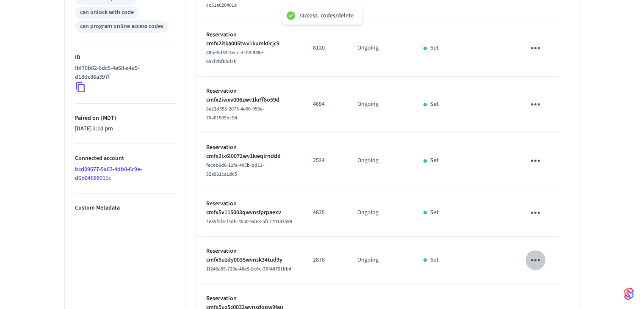
click at [537, 253] on icon "sticky table" at bounding box center [535, 259] width 13 height 13
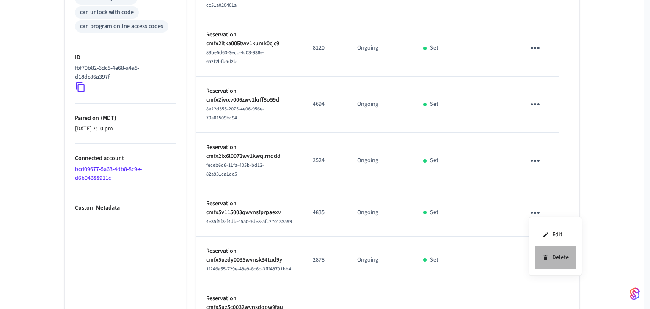
click at [572, 258] on li "Delete" at bounding box center [555, 257] width 40 height 22
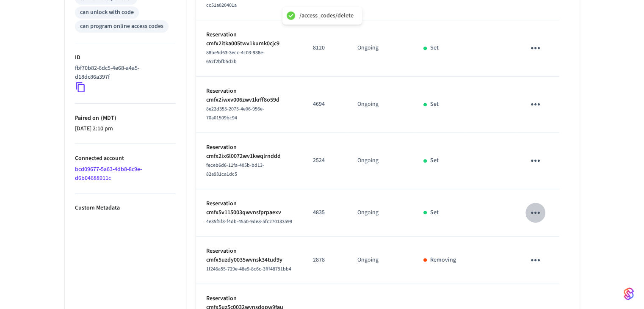
click at [542, 206] on icon "sticky table" at bounding box center [535, 212] width 13 height 13
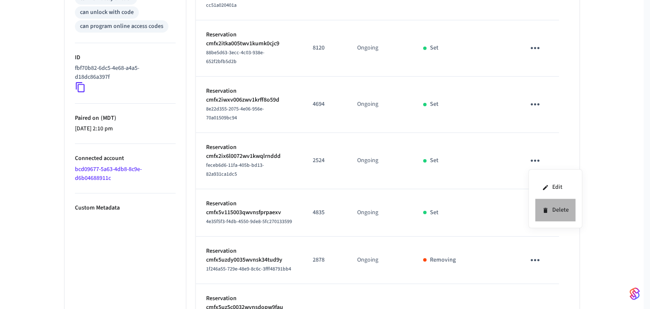
click at [570, 209] on li "Delete" at bounding box center [555, 210] width 40 height 22
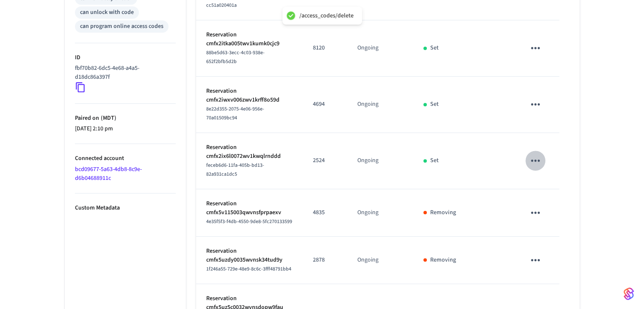
click at [538, 154] on icon "sticky table" at bounding box center [535, 160] width 13 height 13
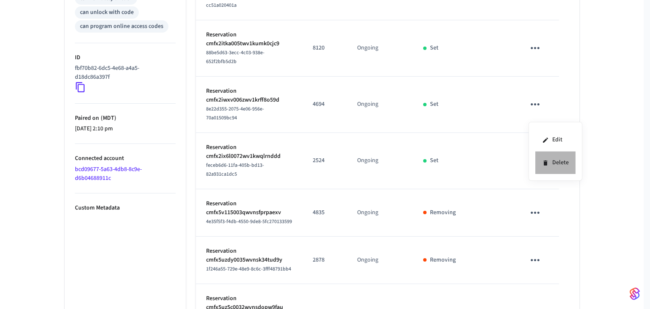
click at [562, 158] on li "Delete" at bounding box center [555, 162] width 40 height 22
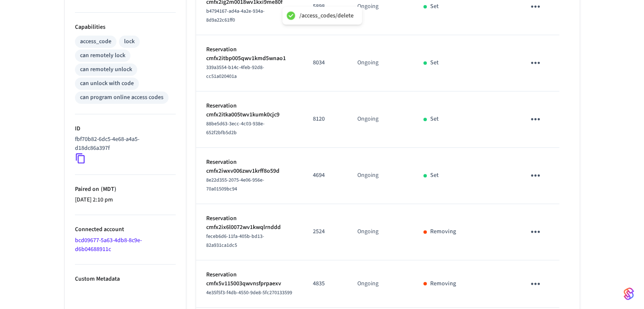
scroll to position [325, 0]
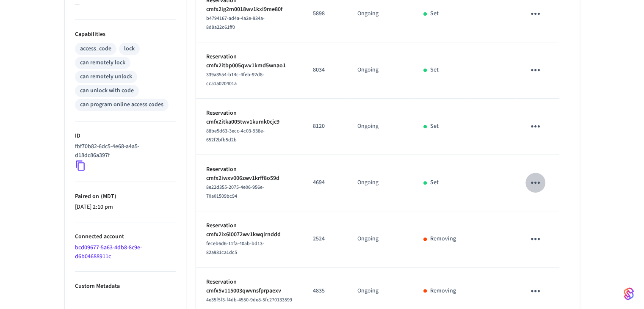
click at [539, 176] on icon "sticky table" at bounding box center [535, 182] width 13 height 13
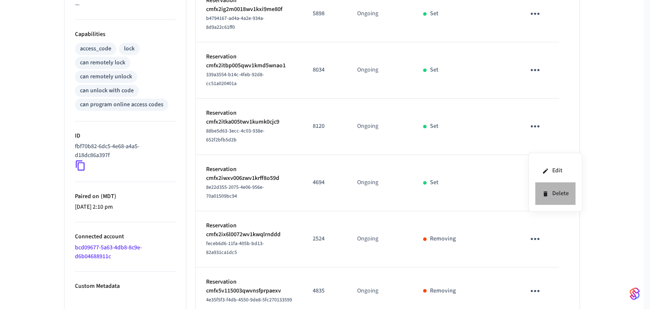
click at [556, 192] on li "Delete" at bounding box center [555, 193] width 40 height 22
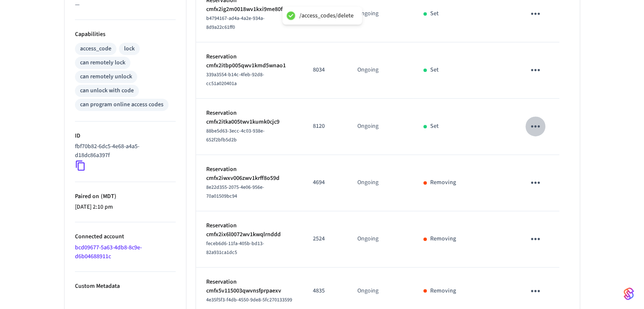
click at [530, 120] on icon "sticky table" at bounding box center [535, 126] width 13 height 13
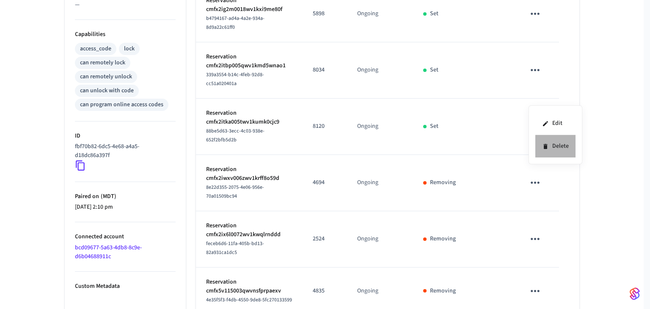
click at [548, 140] on li "Delete" at bounding box center [555, 146] width 40 height 22
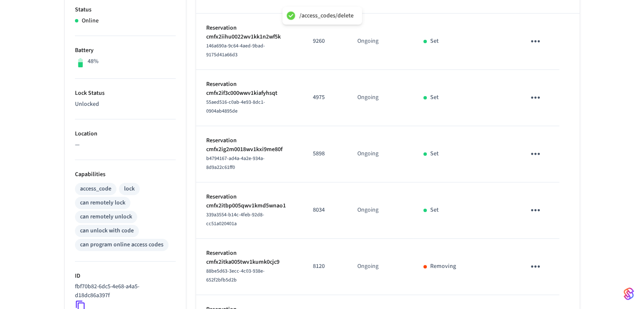
scroll to position [184, 0]
click at [543, 184] on td "sticky table" at bounding box center [537, 211] width 44 height 56
click at [542, 201] on button "sticky table" at bounding box center [535, 211] width 20 height 20
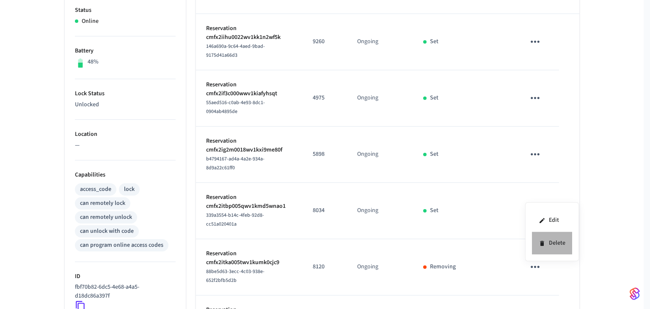
click at [556, 243] on li "Delete" at bounding box center [552, 243] width 40 height 22
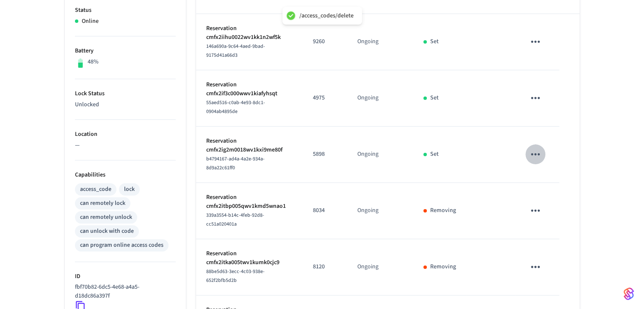
click at [531, 151] on icon "sticky table" at bounding box center [535, 154] width 13 height 13
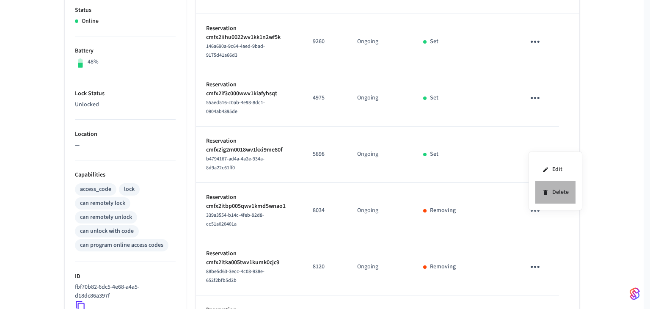
click at [551, 197] on li "Delete" at bounding box center [555, 192] width 40 height 22
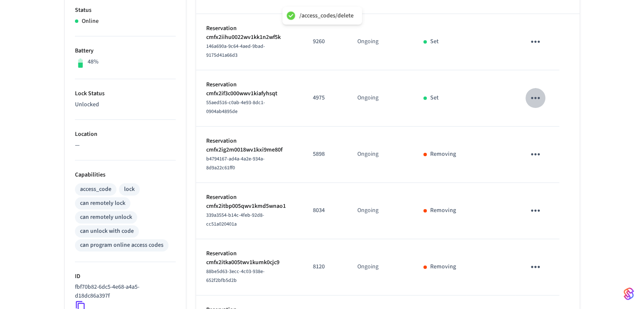
click at [537, 94] on icon "sticky table" at bounding box center [535, 97] width 13 height 13
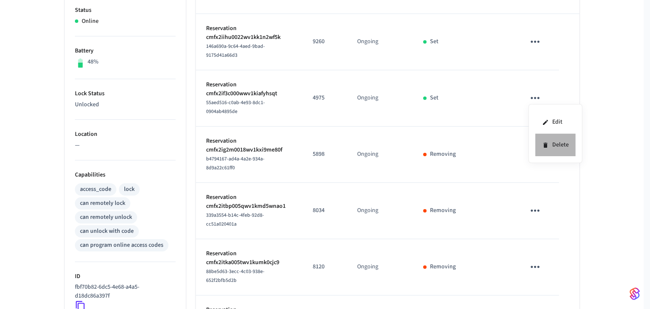
click at [564, 141] on li "Delete" at bounding box center [555, 145] width 40 height 22
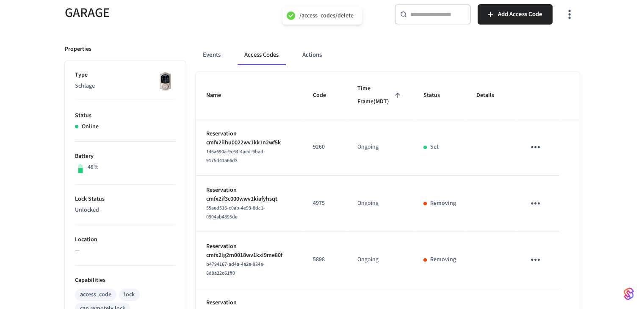
scroll to position [78, 0]
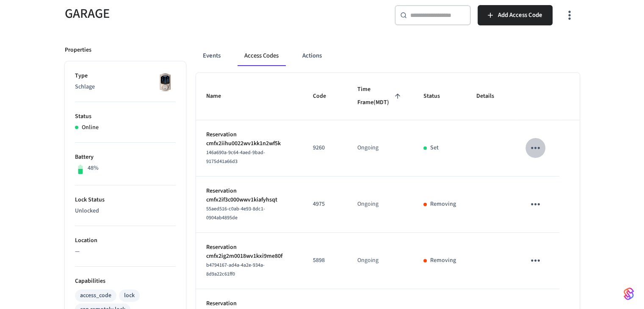
click at [531, 154] on icon "sticky table" at bounding box center [535, 147] width 13 height 13
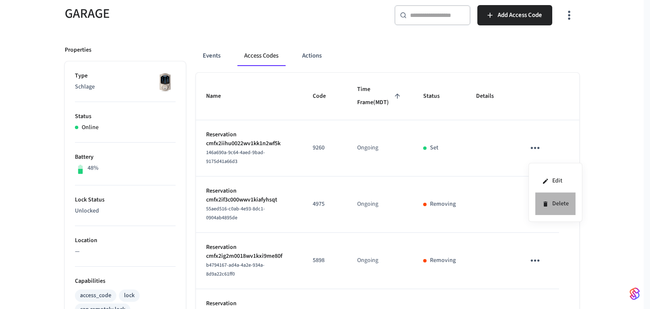
click at [551, 203] on li "Delete" at bounding box center [555, 204] width 40 height 22
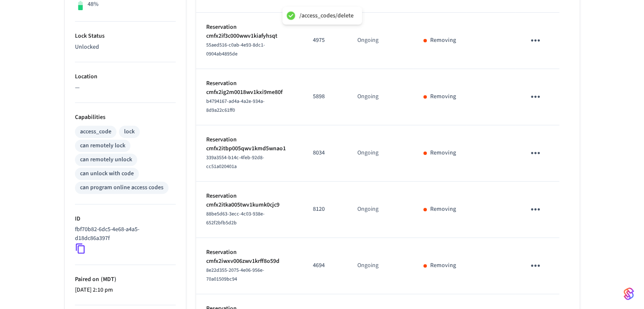
scroll to position [416, 0]
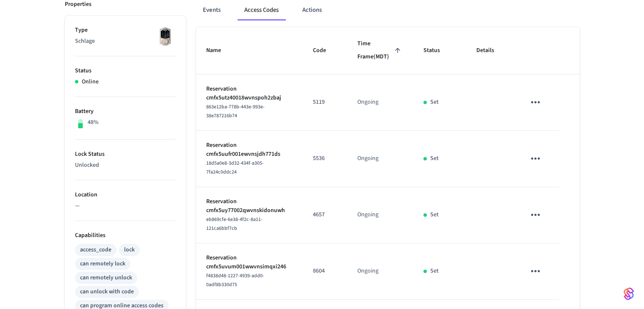
scroll to position [122, 0]
click at [538, 107] on icon "sticky table" at bounding box center [535, 103] width 13 height 13
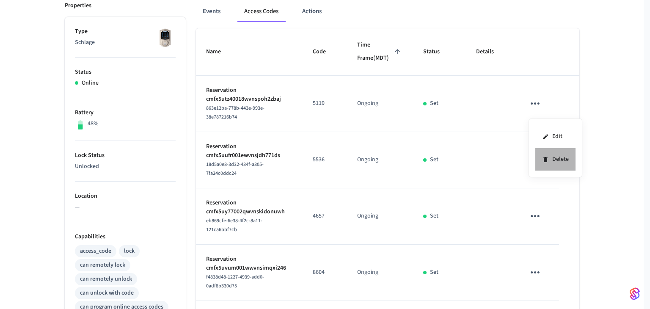
click at [549, 160] on li "Delete" at bounding box center [555, 159] width 40 height 22
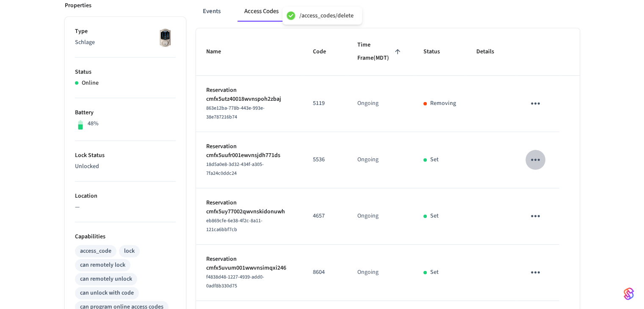
click at [535, 156] on icon "sticky table" at bounding box center [535, 159] width 13 height 13
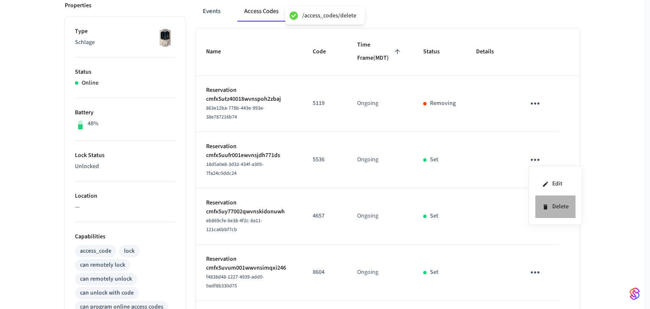
click at [556, 205] on li "Delete" at bounding box center [555, 206] width 40 height 22
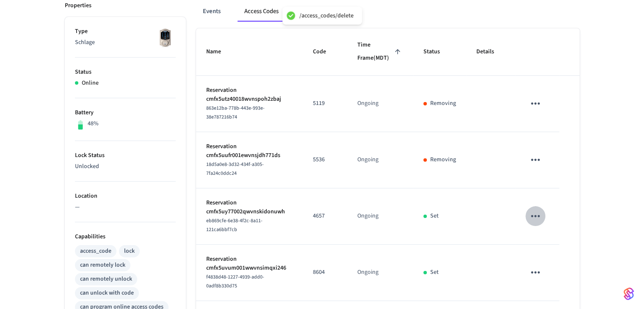
click at [538, 209] on icon "sticky table" at bounding box center [535, 215] width 13 height 13
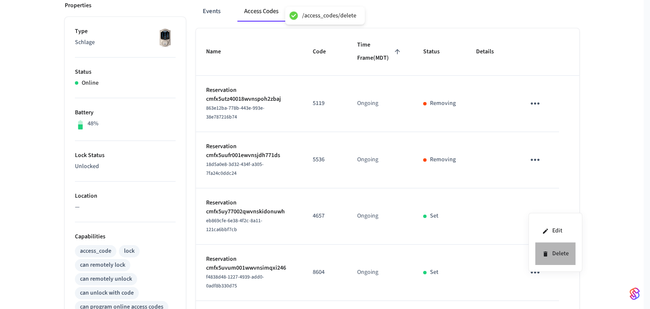
click at [555, 253] on li "Delete" at bounding box center [555, 253] width 40 height 22
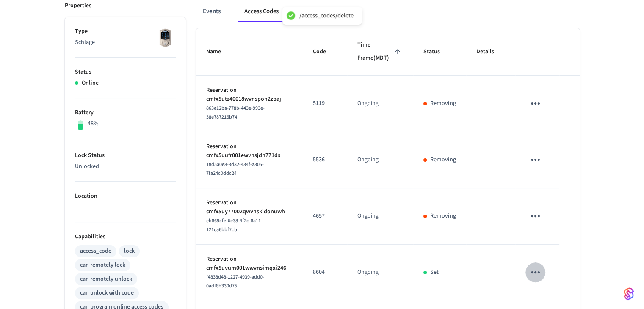
click at [528, 262] on button "sticky table" at bounding box center [535, 272] width 20 height 20
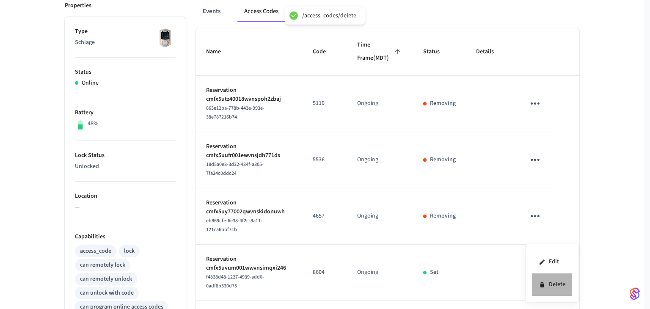
click at [562, 281] on li "Delete" at bounding box center [552, 284] width 40 height 22
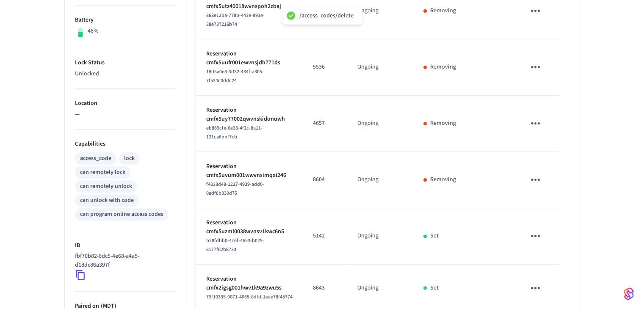
scroll to position [247, 0]
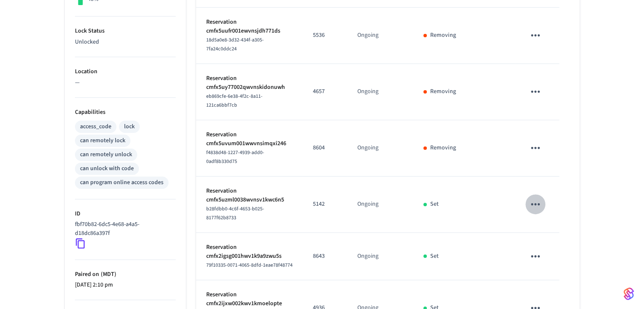
click at [542, 198] on icon "sticky table" at bounding box center [535, 204] width 13 height 13
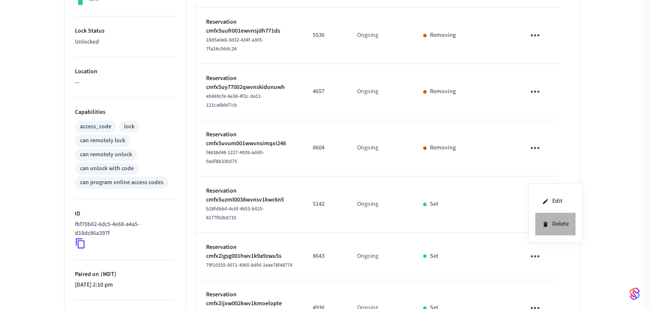
click at [565, 224] on li "Delete" at bounding box center [555, 224] width 40 height 22
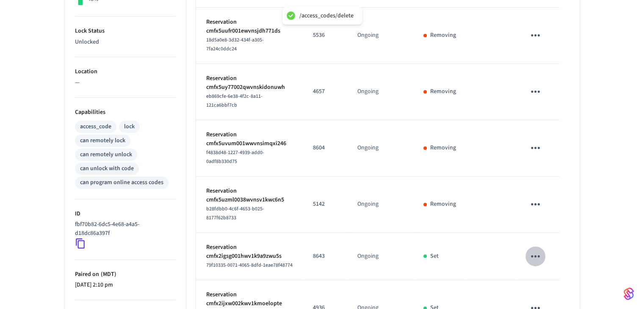
click at [534, 255] on icon "sticky table" at bounding box center [535, 256] width 9 height 2
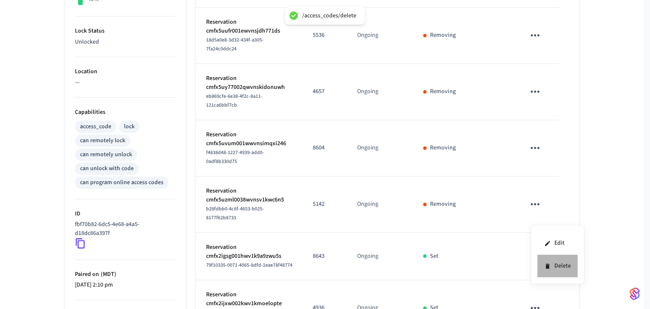
click at [569, 263] on li "Delete" at bounding box center [557, 266] width 40 height 22
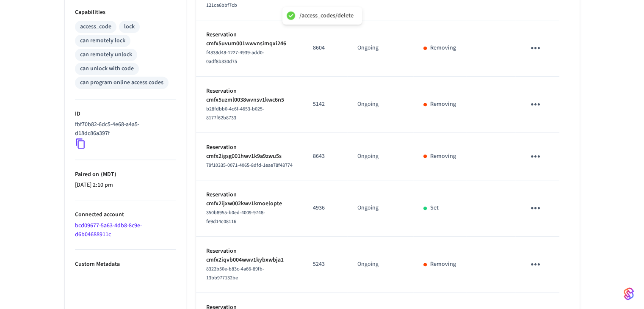
scroll to position [382, 0]
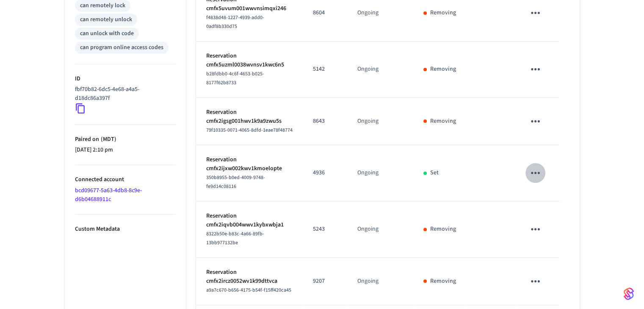
click at [527, 163] on button "sticky table" at bounding box center [535, 173] width 20 height 20
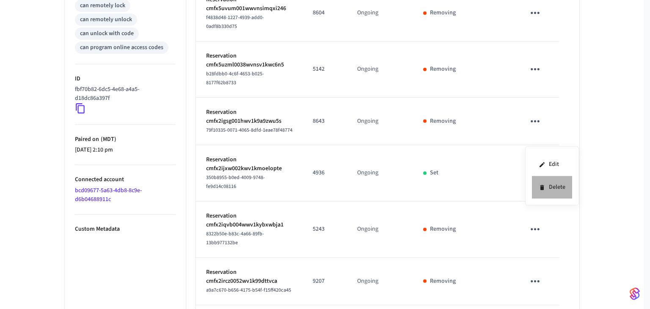
click at [552, 189] on li "Delete" at bounding box center [552, 187] width 40 height 22
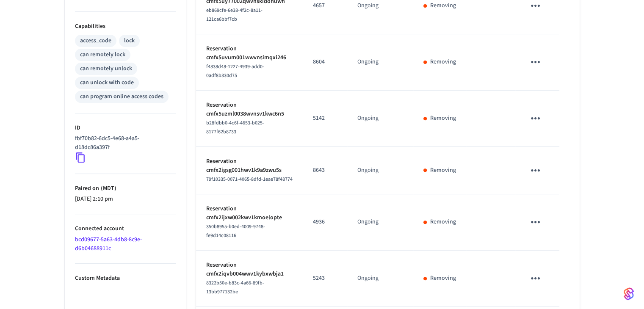
scroll to position [416, 0]
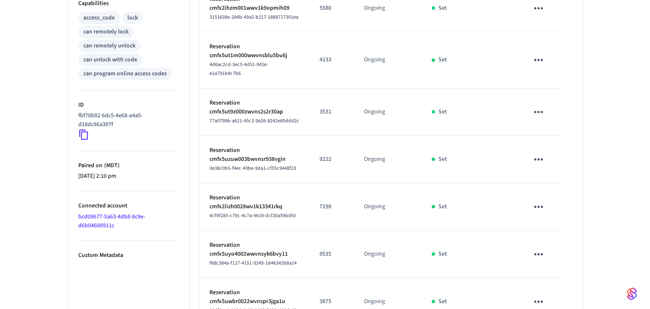
scroll to position [355, 0]
click at [537, 295] on icon "sticky table" at bounding box center [535, 301] width 13 height 13
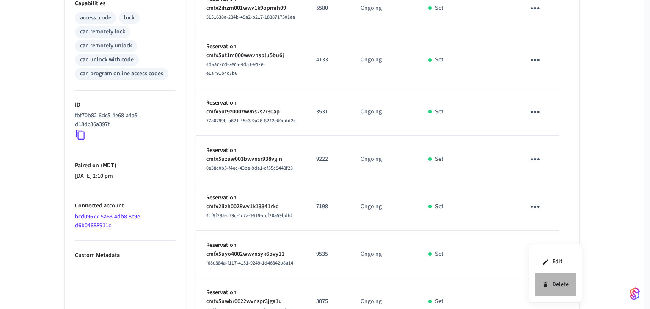
click at [547, 284] on icon at bounding box center [545, 284] width 4 height 5
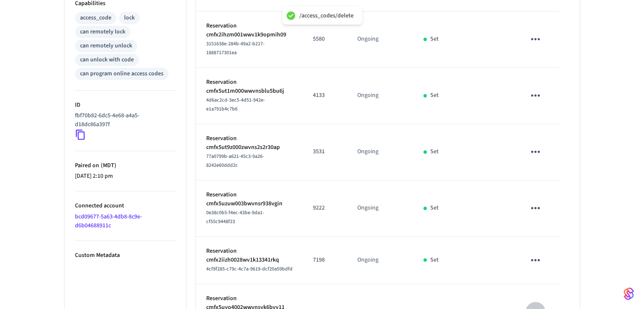
click at [533, 302] on button "sticky table" at bounding box center [535, 312] width 20 height 20
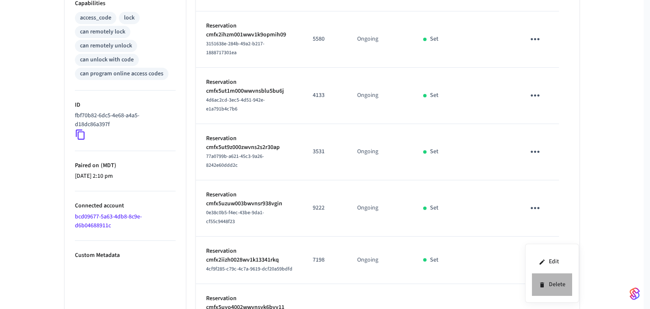
click at [563, 285] on li "Delete" at bounding box center [552, 284] width 40 height 22
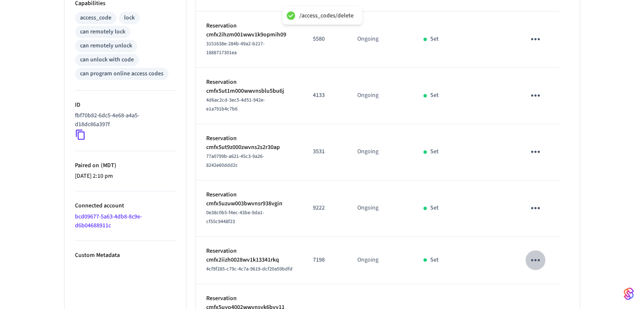
click at [535, 259] on icon "sticky table" at bounding box center [535, 260] width 9 height 2
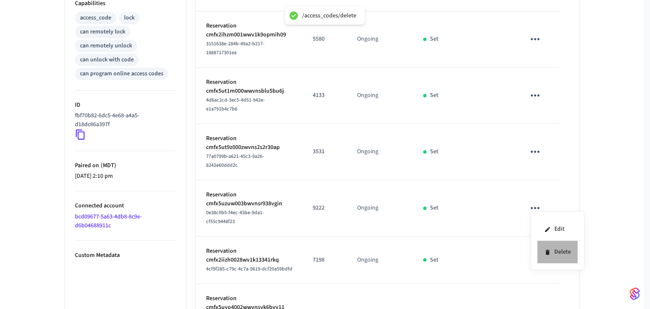
click at [570, 254] on li "Delete" at bounding box center [557, 252] width 40 height 22
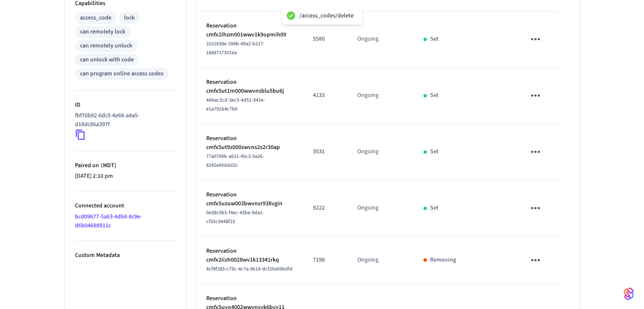
click at [540, 180] on td "sticky table" at bounding box center [537, 208] width 44 height 56
click at [534, 201] on icon "sticky table" at bounding box center [535, 207] width 13 height 13
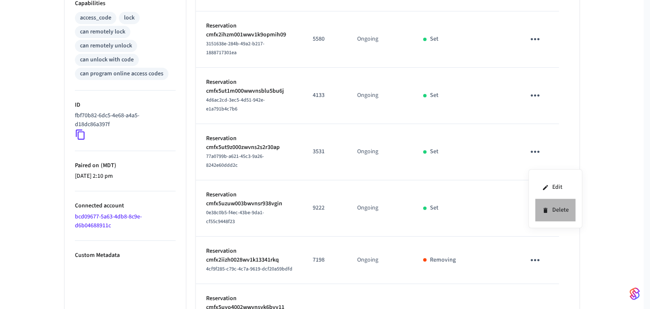
click at [565, 209] on li "Delete" at bounding box center [555, 210] width 40 height 22
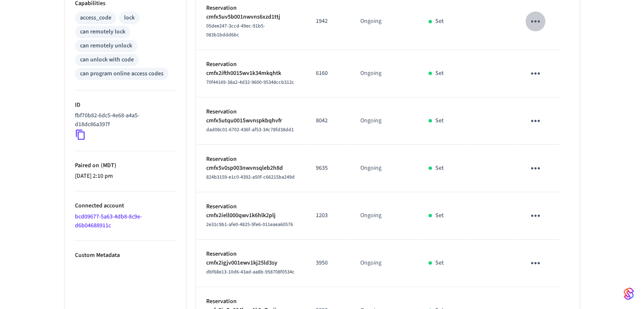
click at [530, 15] on icon "sticky table" at bounding box center [535, 21] width 13 height 13
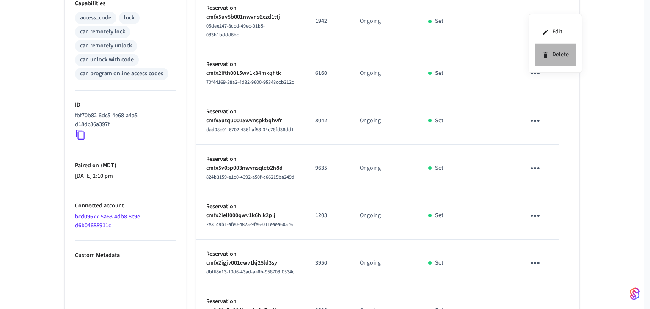
click at [553, 52] on li "Delete" at bounding box center [555, 55] width 40 height 22
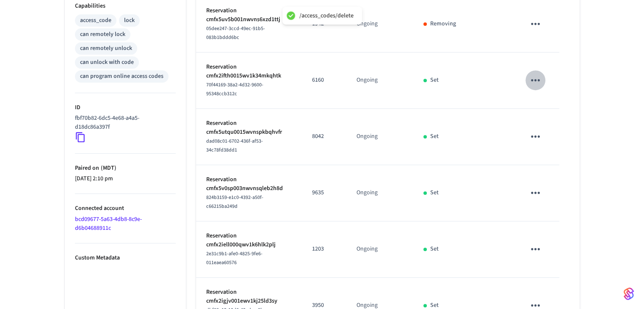
click at [531, 74] on icon "sticky table" at bounding box center [535, 80] width 13 height 13
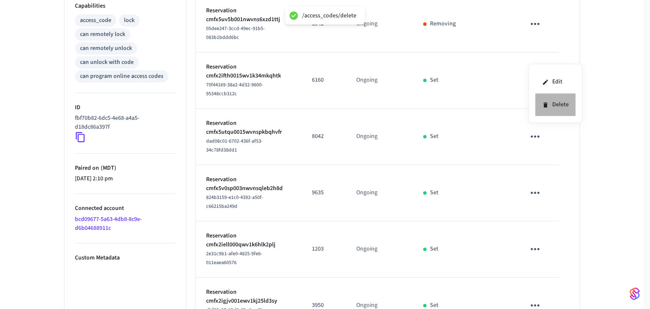
click at [557, 106] on li "Delete" at bounding box center [555, 105] width 40 height 22
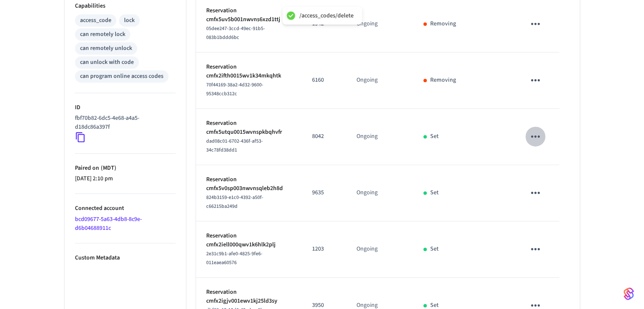
click at [532, 130] on icon "sticky table" at bounding box center [535, 136] width 13 height 13
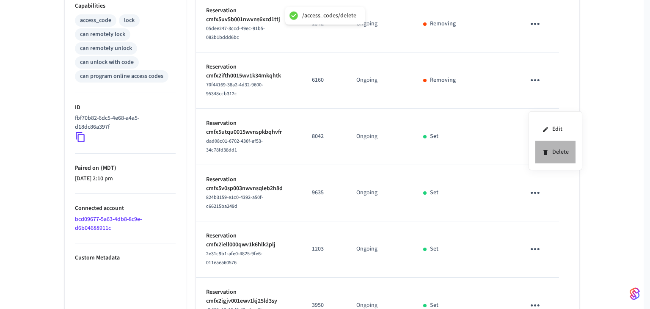
click at [553, 148] on li "Delete" at bounding box center [555, 152] width 40 height 22
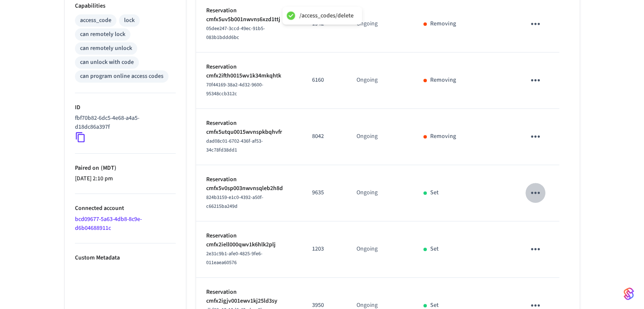
click at [534, 186] on icon "sticky table" at bounding box center [535, 192] width 13 height 13
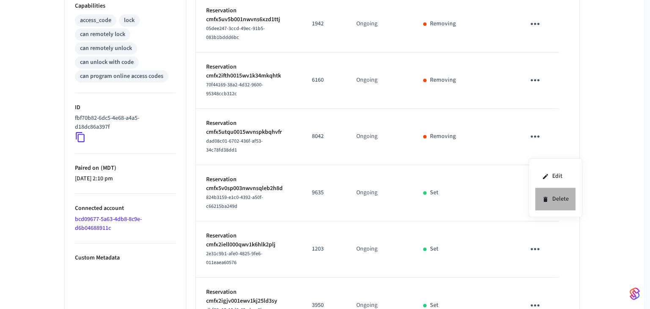
click at [560, 198] on li "Delete" at bounding box center [555, 199] width 40 height 22
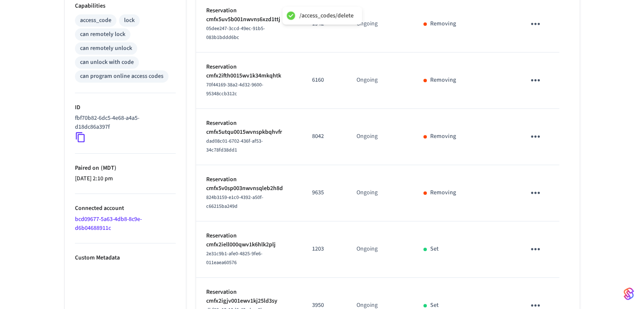
click at [534, 242] on icon "sticky table" at bounding box center [535, 248] width 13 height 13
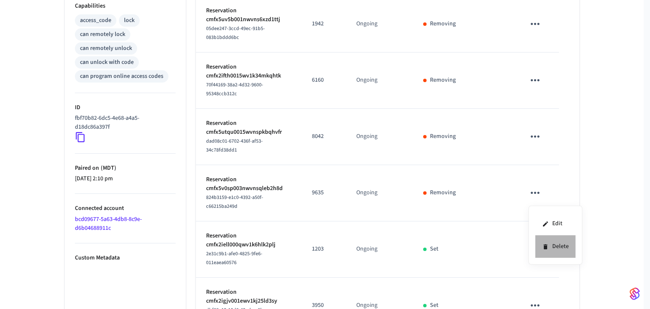
click at [556, 247] on li "Delete" at bounding box center [555, 246] width 40 height 22
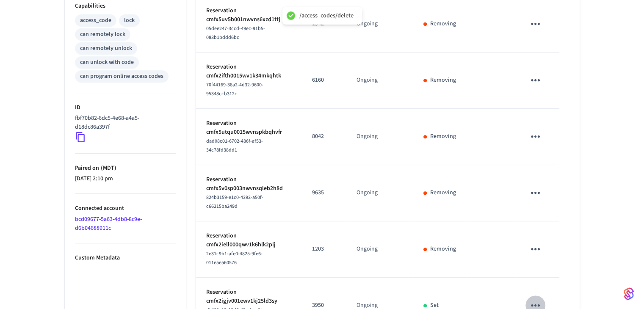
click at [537, 299] on icon "sticky table" at bounding box center [535, 305] width 13 height 13
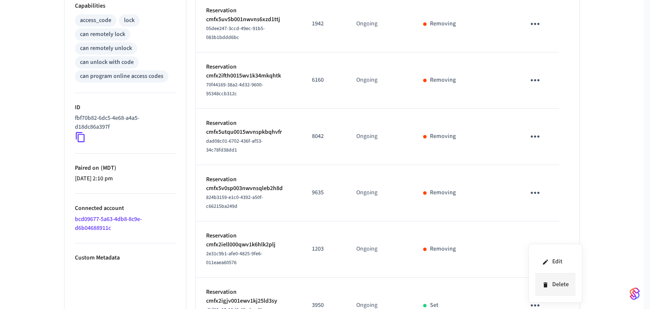
click at [564, 283] on li "Delete" at bounding box center [555, 284] width 40 height 22
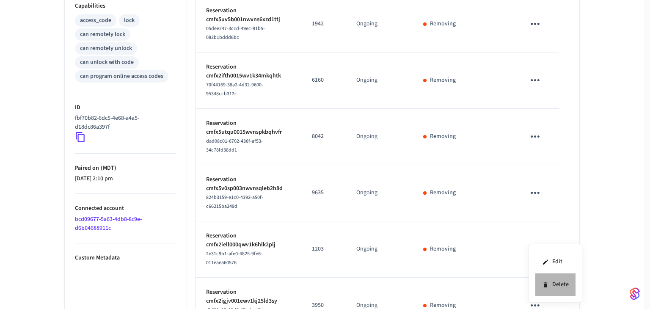
click at [549, 286] on li "Delete" at bounding box center [555, 284] width 40 height 22
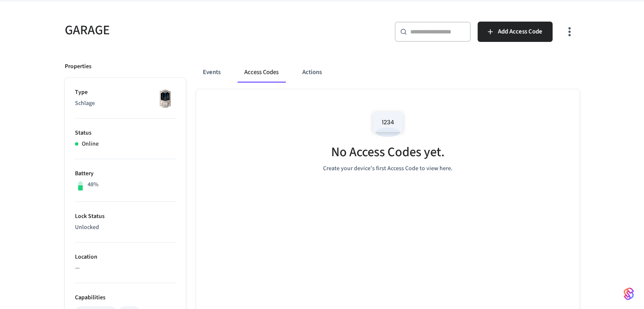
scroll to position [61, 0]
click at [224, 67] on button "Events" at bounding box center [211, 73] width 31 height 20
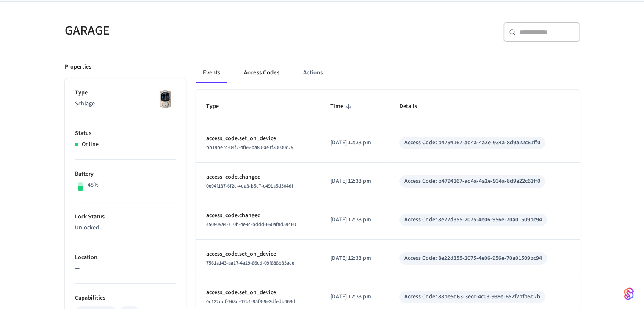
click at [254, 73] on button "Access Codes" at bounding box center [261, 73] width 49 height 20
